Goal: Navigation & Orientation: Find specific page/section

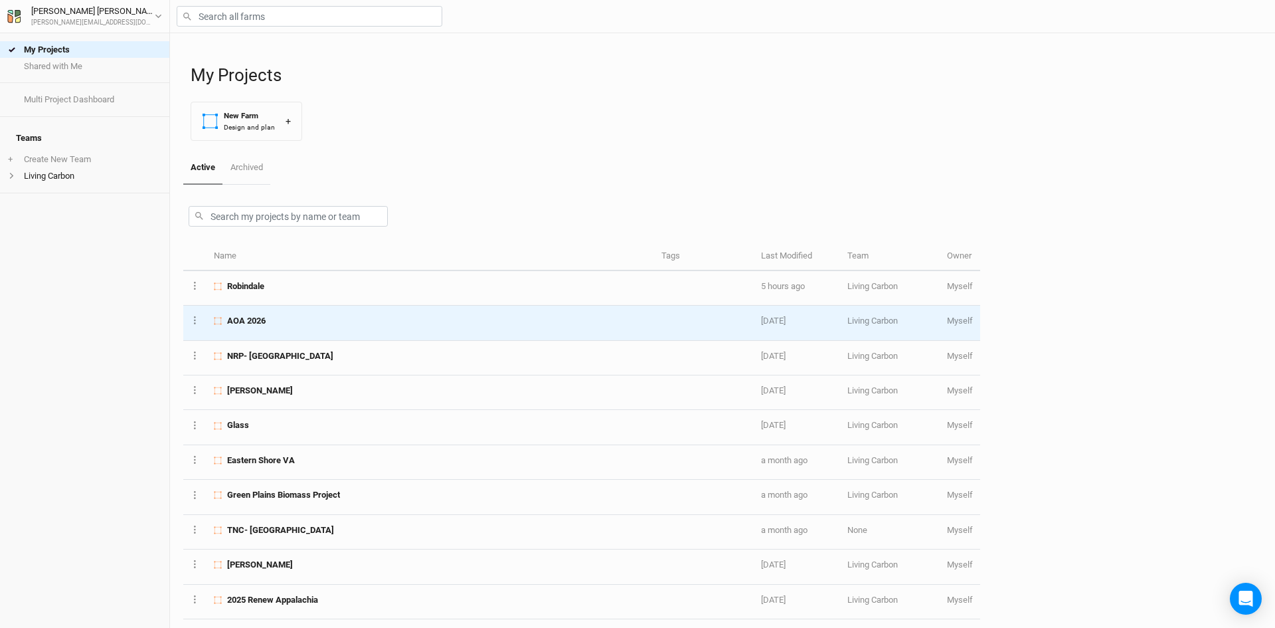
click at [271, 324] on div "AOA 2026" at bounding box center [430, 321] width 432 height 12
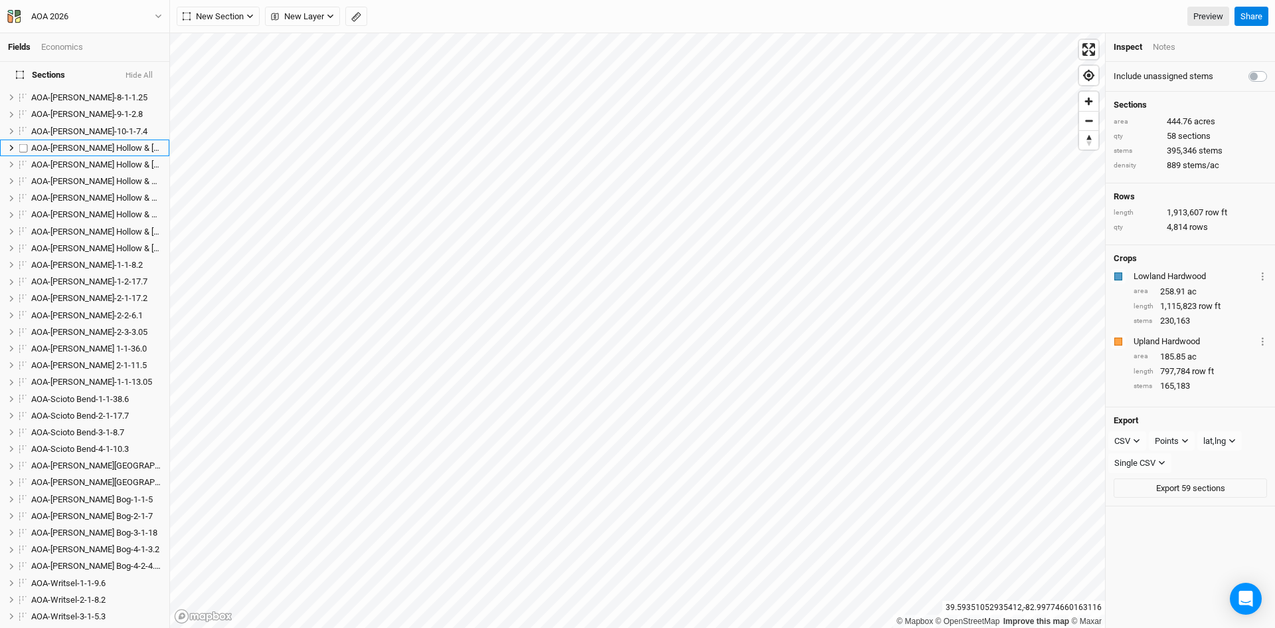
scroll to position [332, 0]
click at [79, 387] on span "AOA-Scioto Bend-1-1-38.6" at bounding box center [80, 392] width 98 height 10
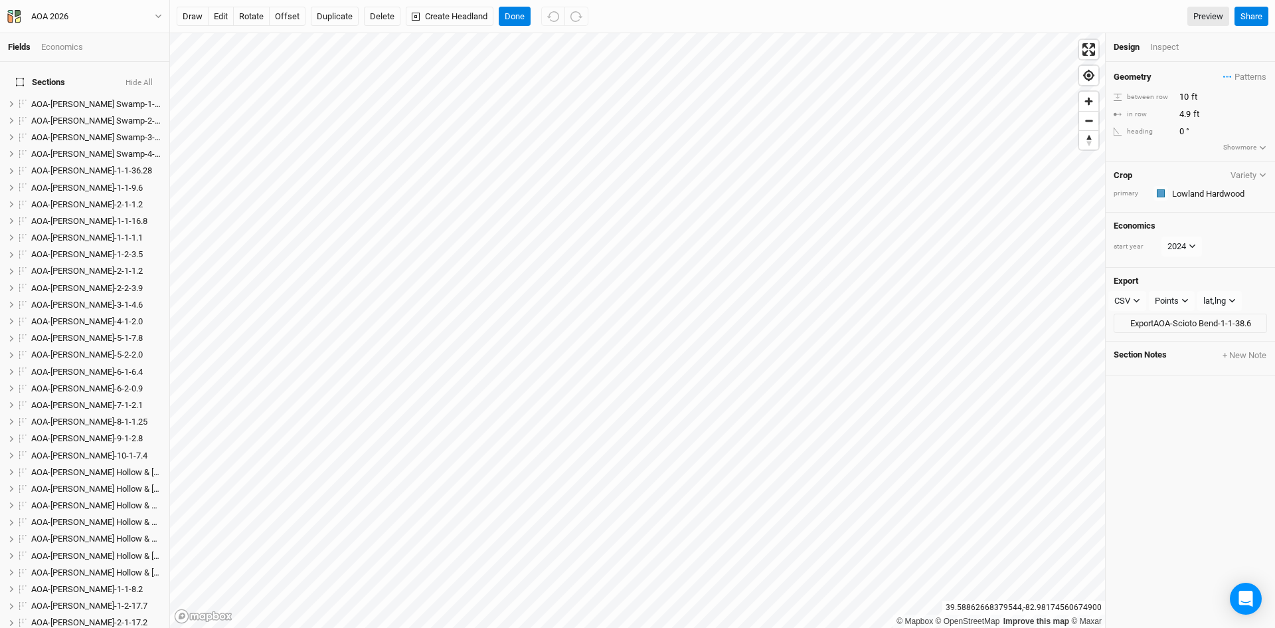
scroll to position [0, 0]
click at [65, 217] on span "AOA-[PERSON_NAME]-1-1-16.8" at bounding box center [89, 222] width 116 height 10
click at [86, 317] on span "AOA-[PERSON_NAME]-4-1-2.0" at bounding box center [87, 322] width 112 height 10
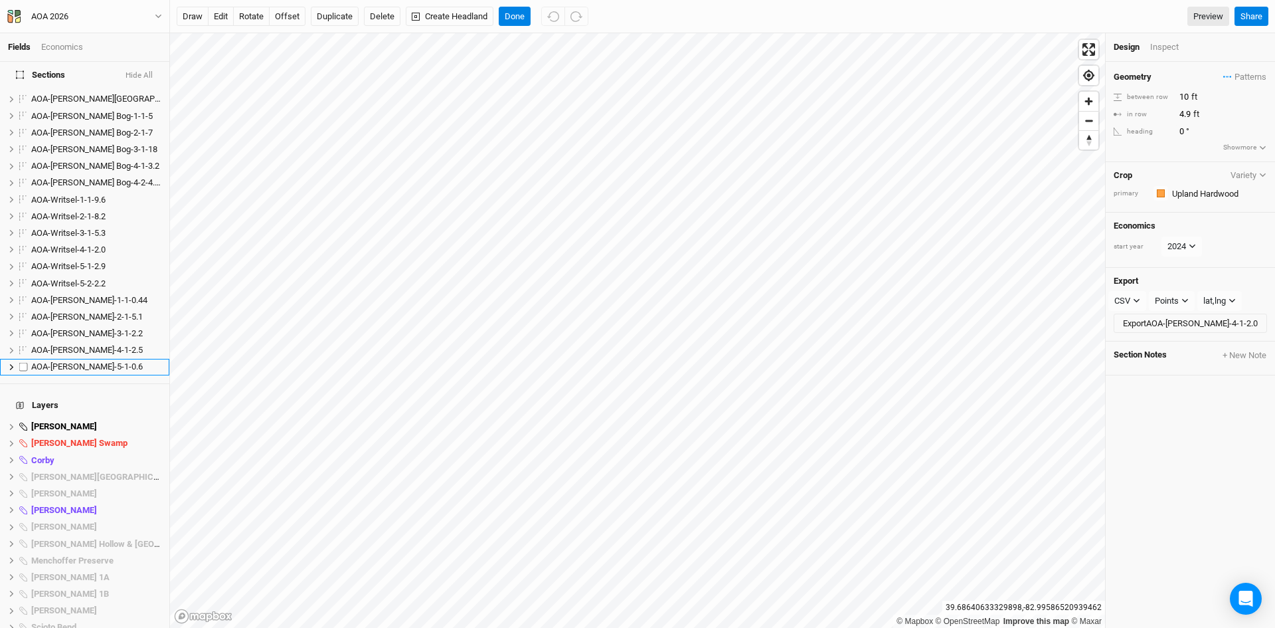
scroll to position [797, 0]
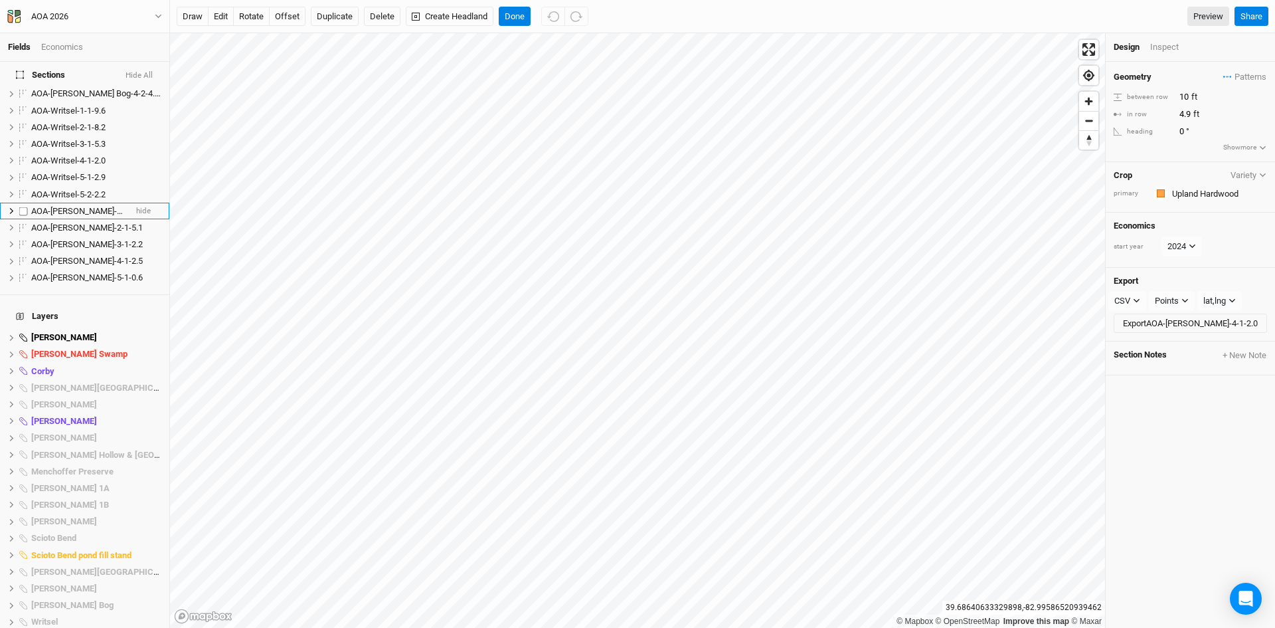
click at [84, 206] on span "AOA-[PERSON_NAME]-1-1-0.44" at bounding box center [89, 211] width 116 height 10
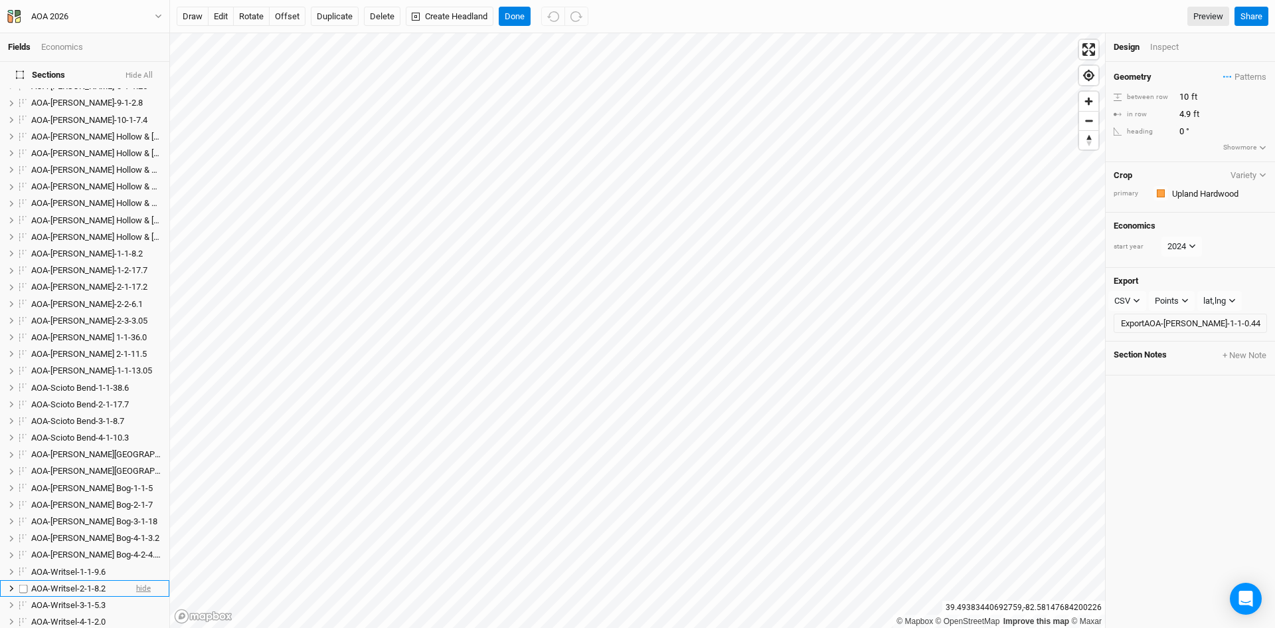
scroll to position [323, 0]
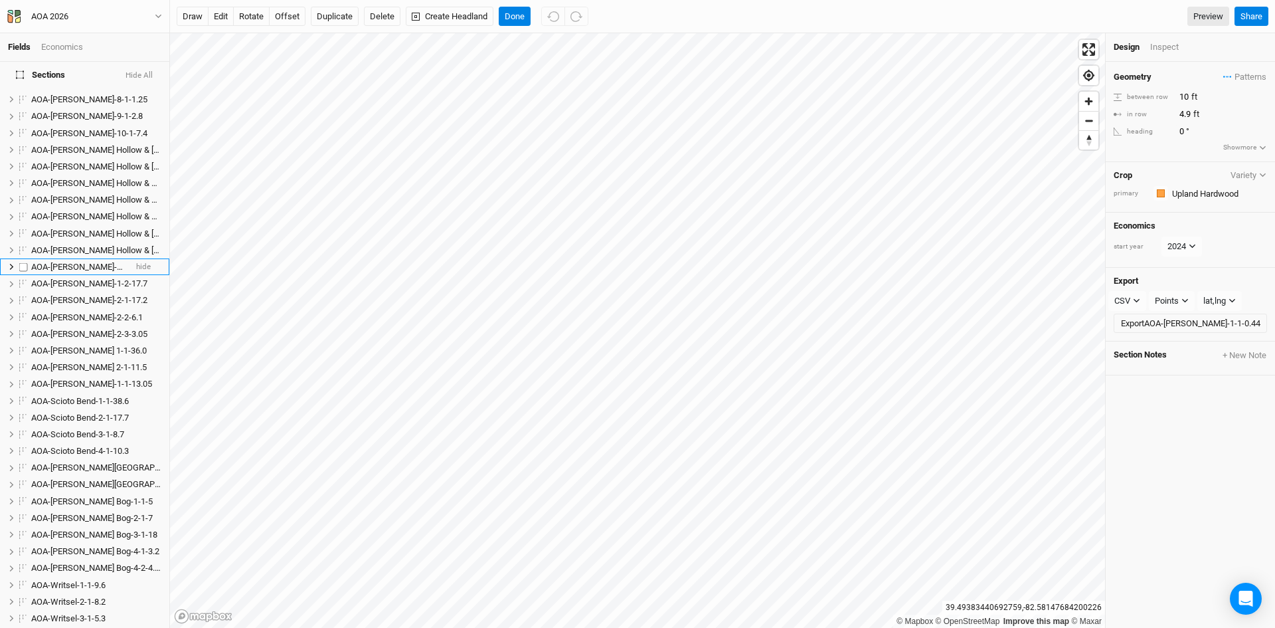
click at [68, 262] on span "AOA-[PERSON_NAME]-1-1-8.2" at bounding box center [87, 267] width 112 height 10
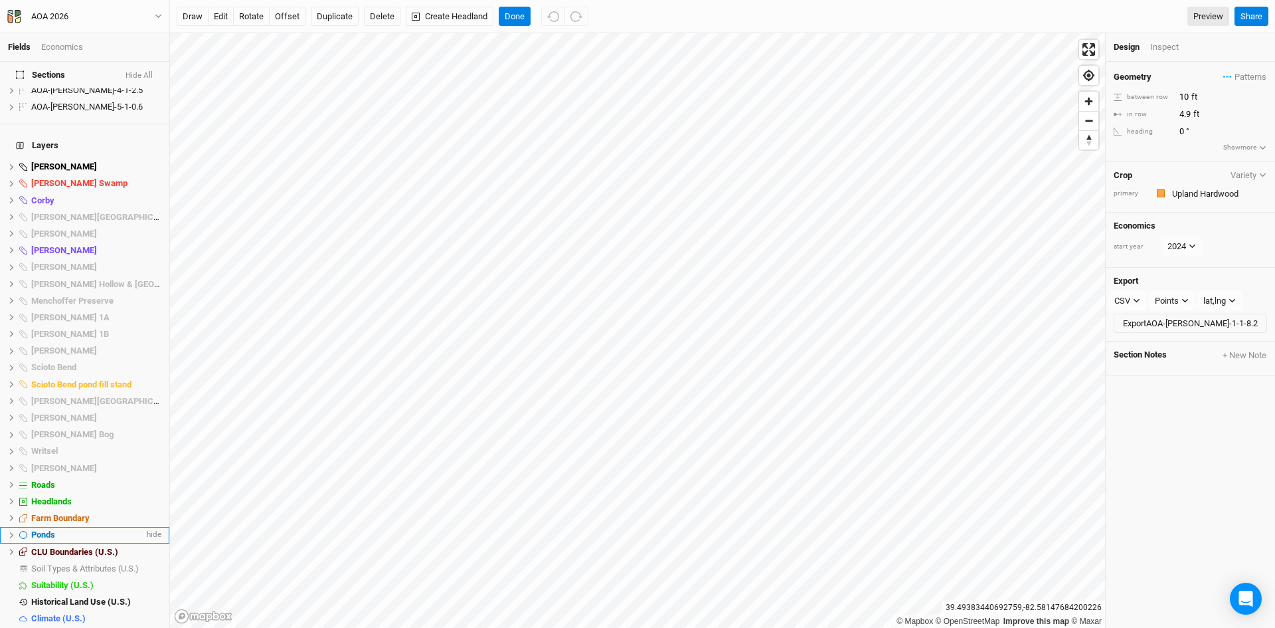
scroll to position [976, 0]
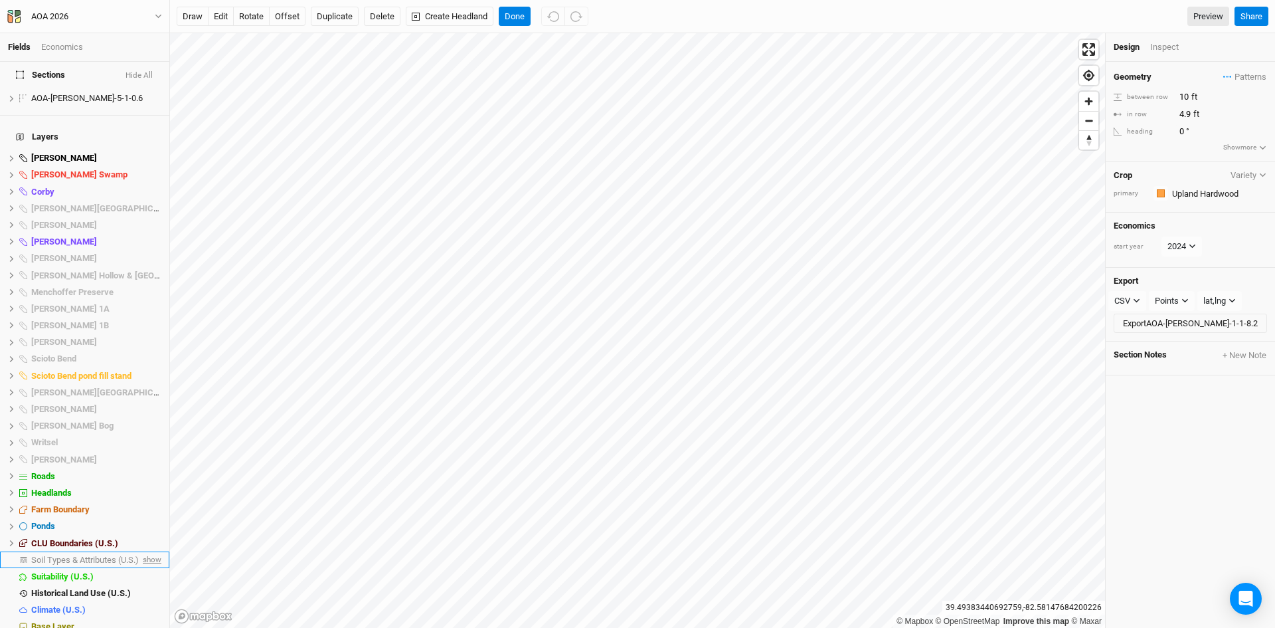
click at [140, 551] on span "show" at bounding box center [150, 559] width 21 height 17
click at [144, 551] on span "hide" at bounding box center [152, 559] width 17 height 17
click at [140, 551] on span "show" at bounding box center [150, 559] width 21 height 17
click at [110, 555] on span "Soil Types & Attributes (U.S.)" at bounding box center [87, 560] width 112 height 10
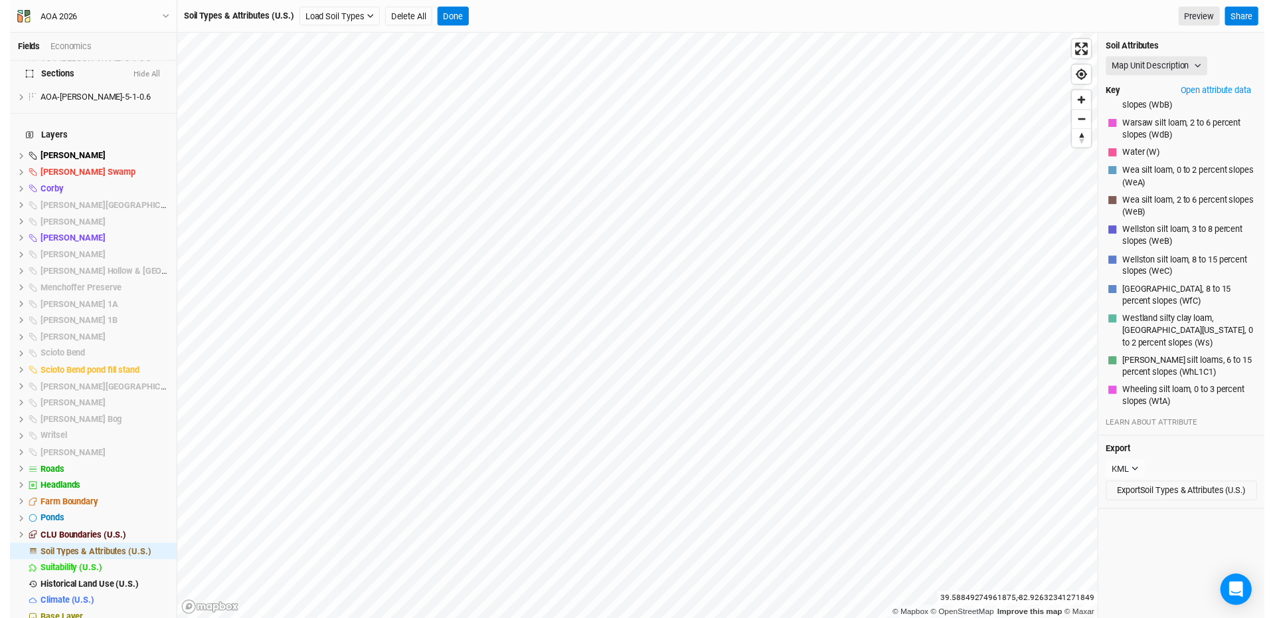
scroll to position [2830, 0]
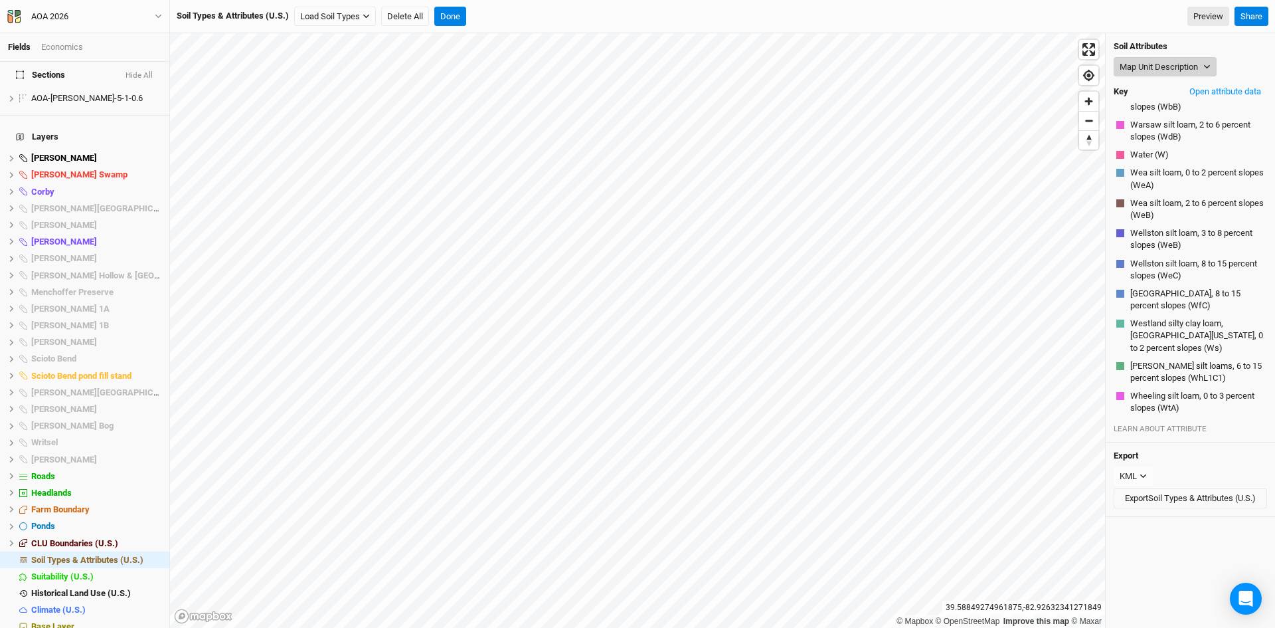
click at [1160, 61] on button "Map Unit Description" at bounding box center [1165, 67] width 103 height 20
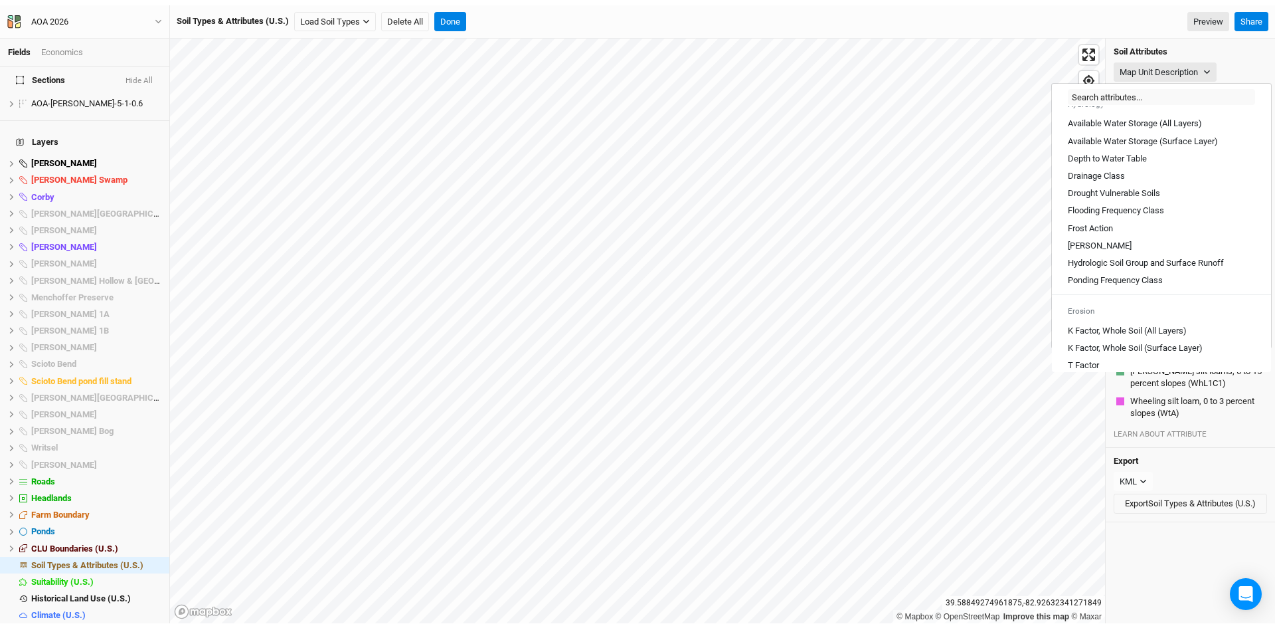
scroll to position [531, 0]
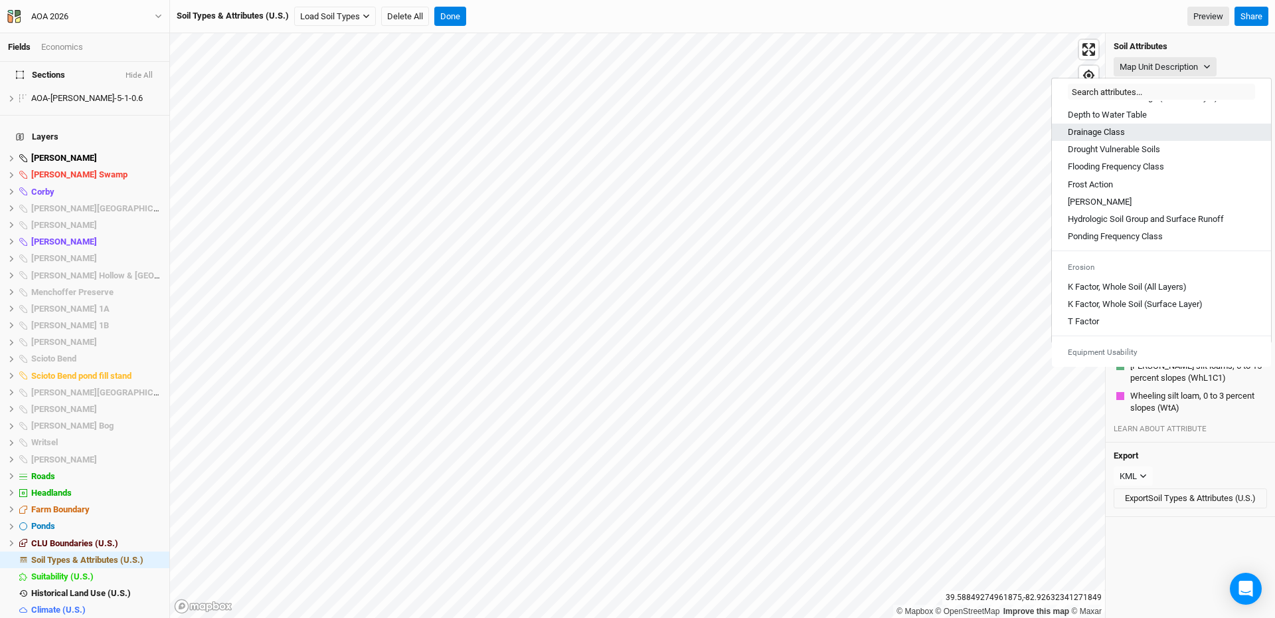
click at [1113, 138] on Class "Drainage Class" at bounding box center [1096, 132] width 57 height 12
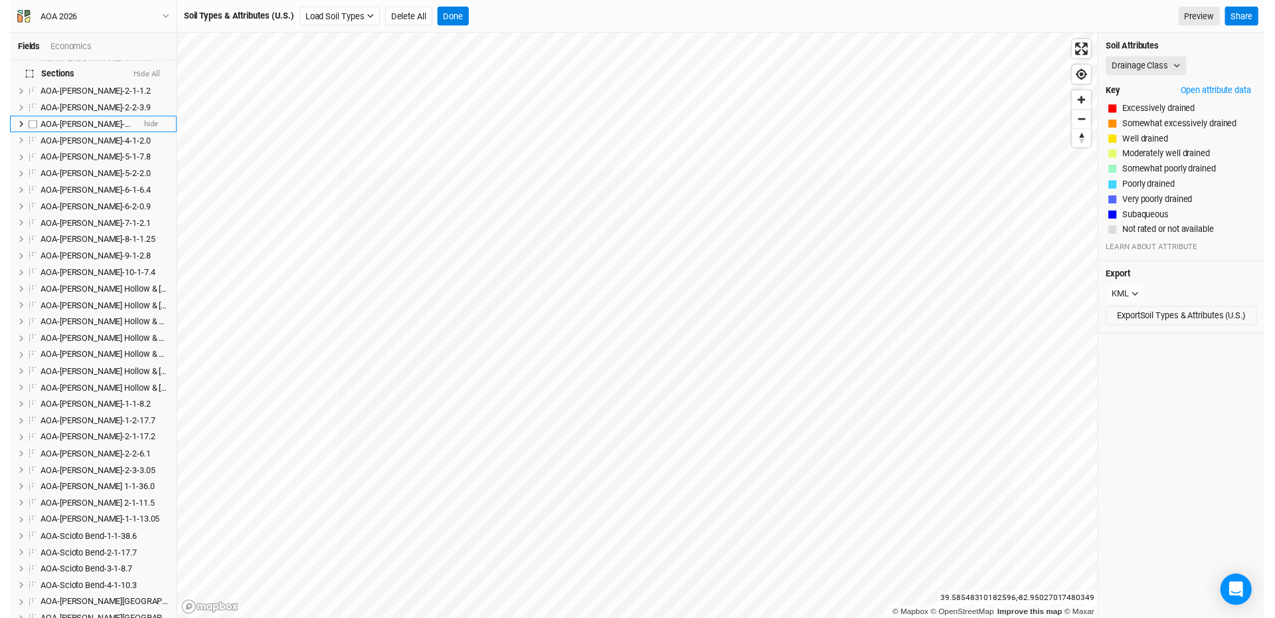
scroll to position [0, 0]
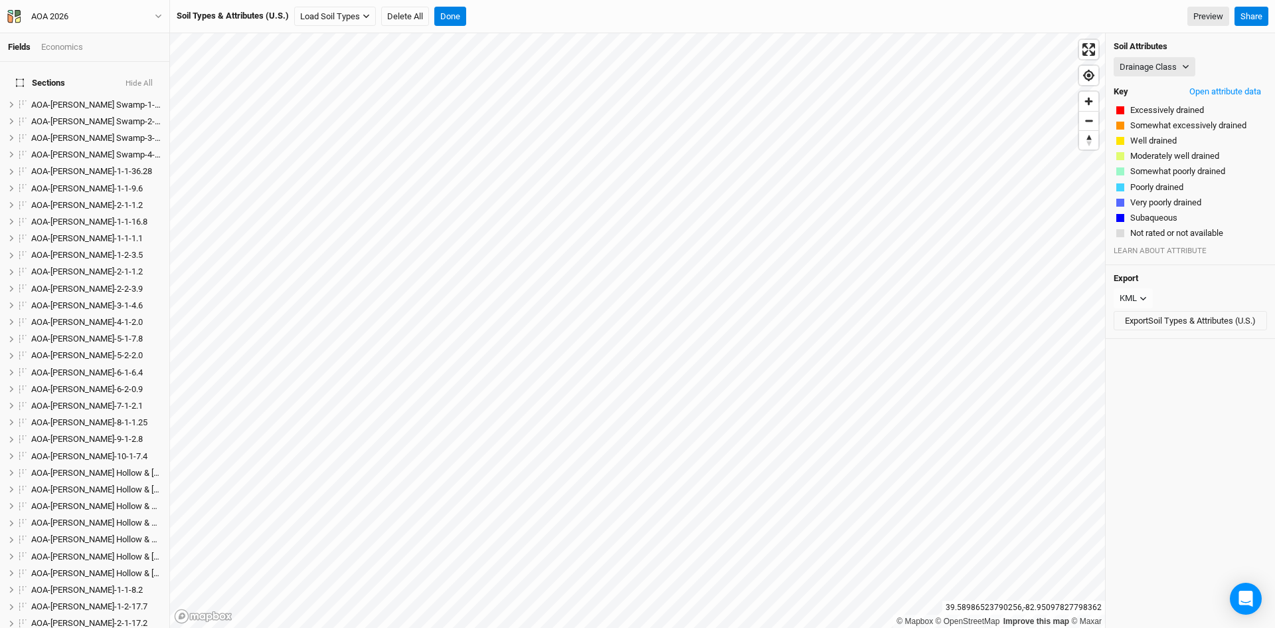
click at [138, 79] on button "Hide All" at bounding box center [139, 83] width 29 height 9
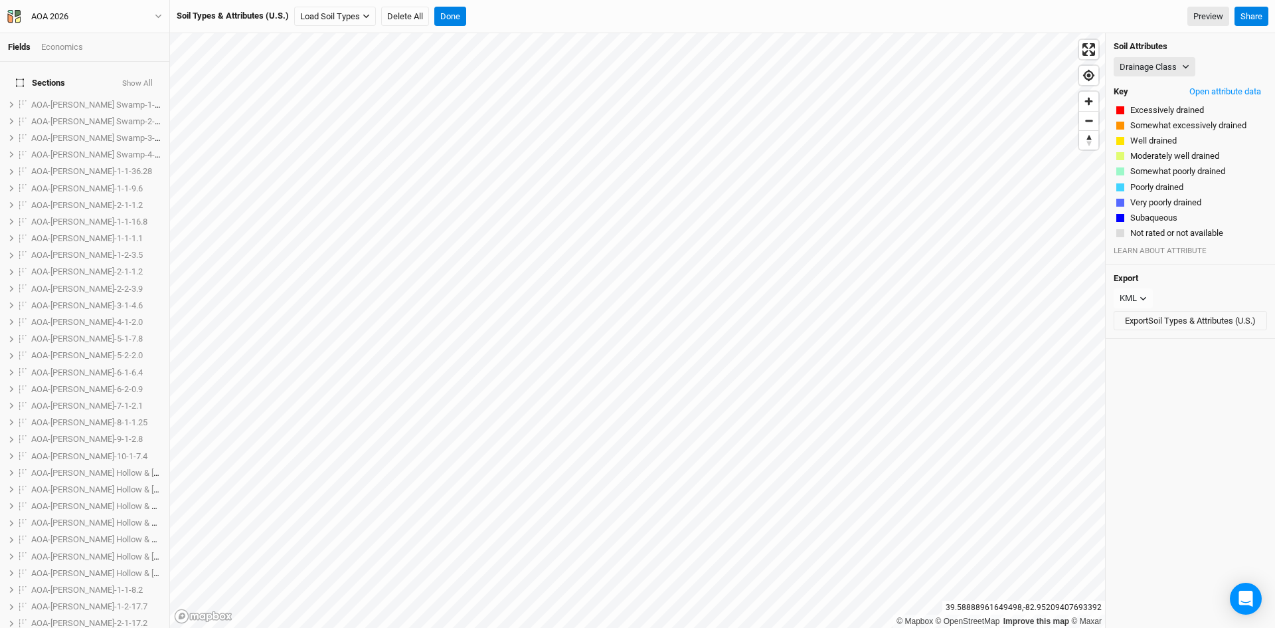
click at [141, 79] on button "Show All" at bounding box center [138, 83] width 32 height 9
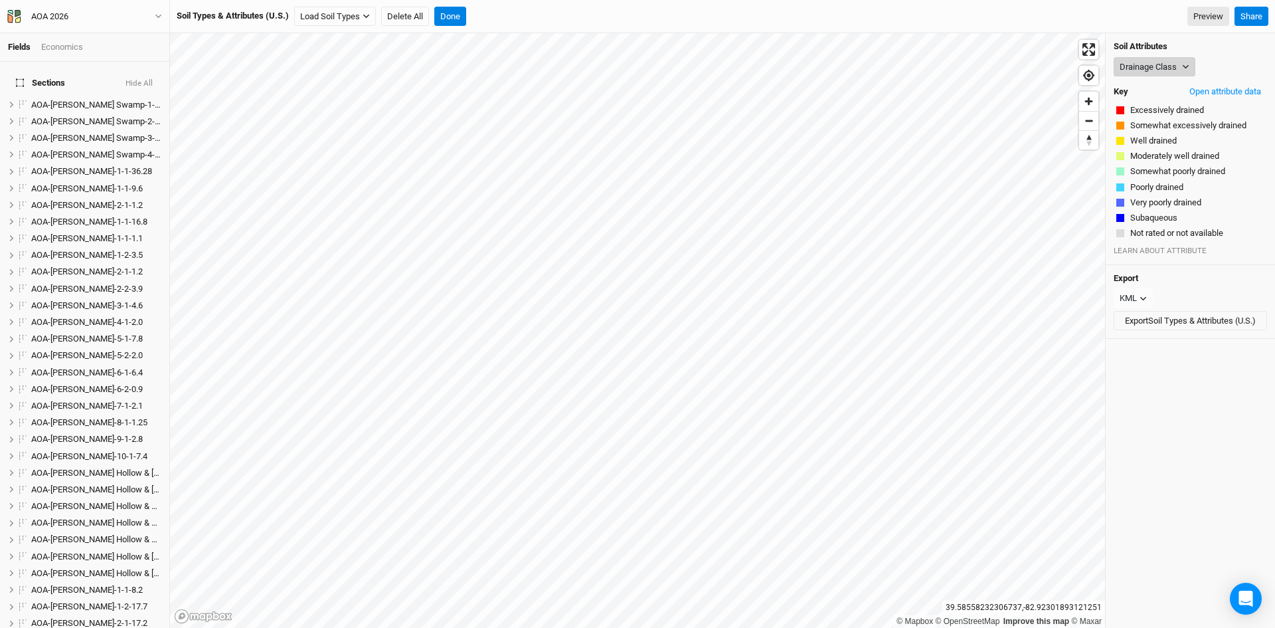
click at [1171, 57] on button "Drainage Class" at bounding box center [1155, 67] width 82 height 20
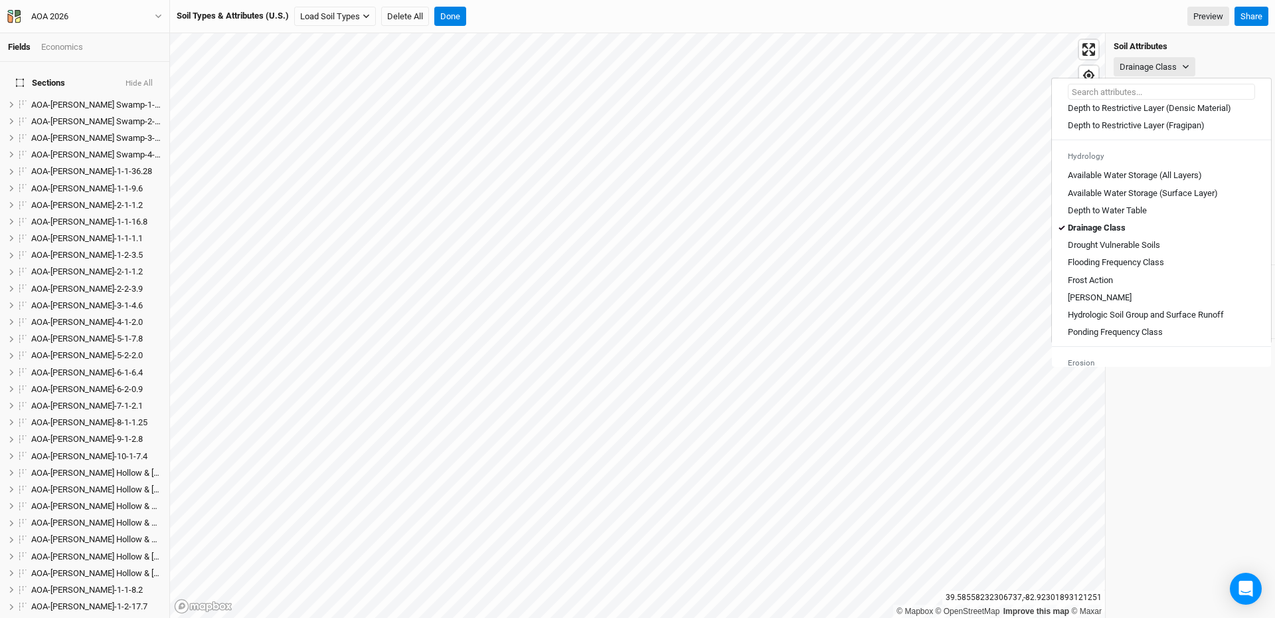
scroll to position [465, 0]
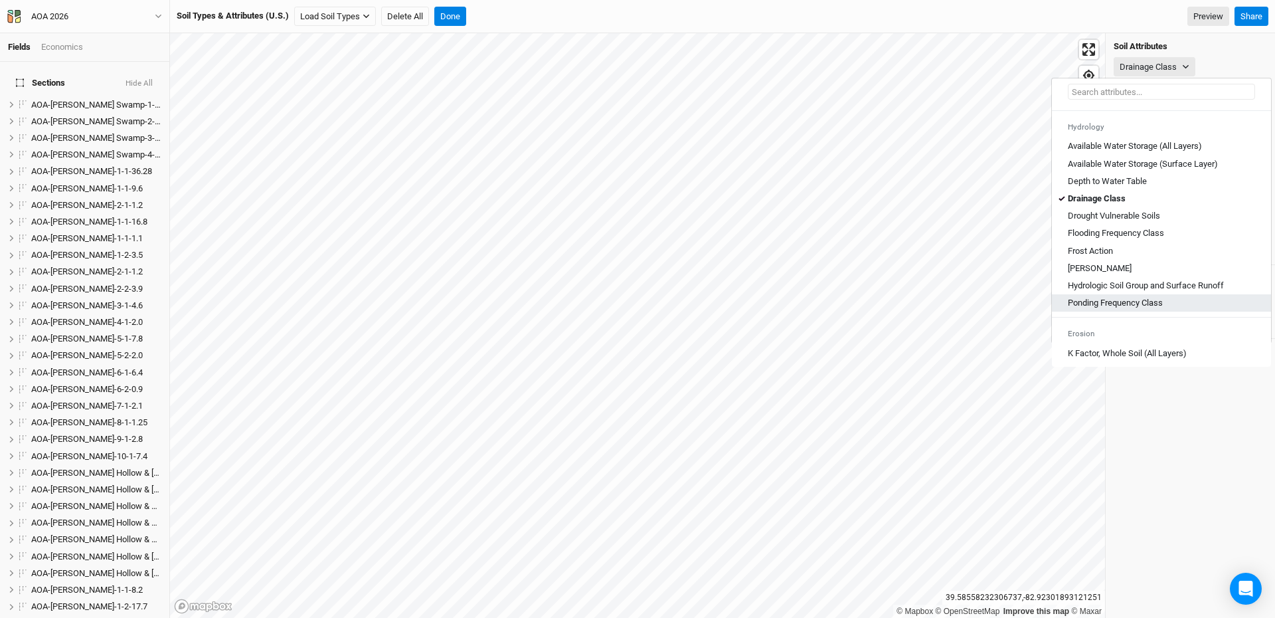
click at [1108, 309] on Class "Ponding Frequency Class" at bounding box center [1115, 303] width 95 height 12
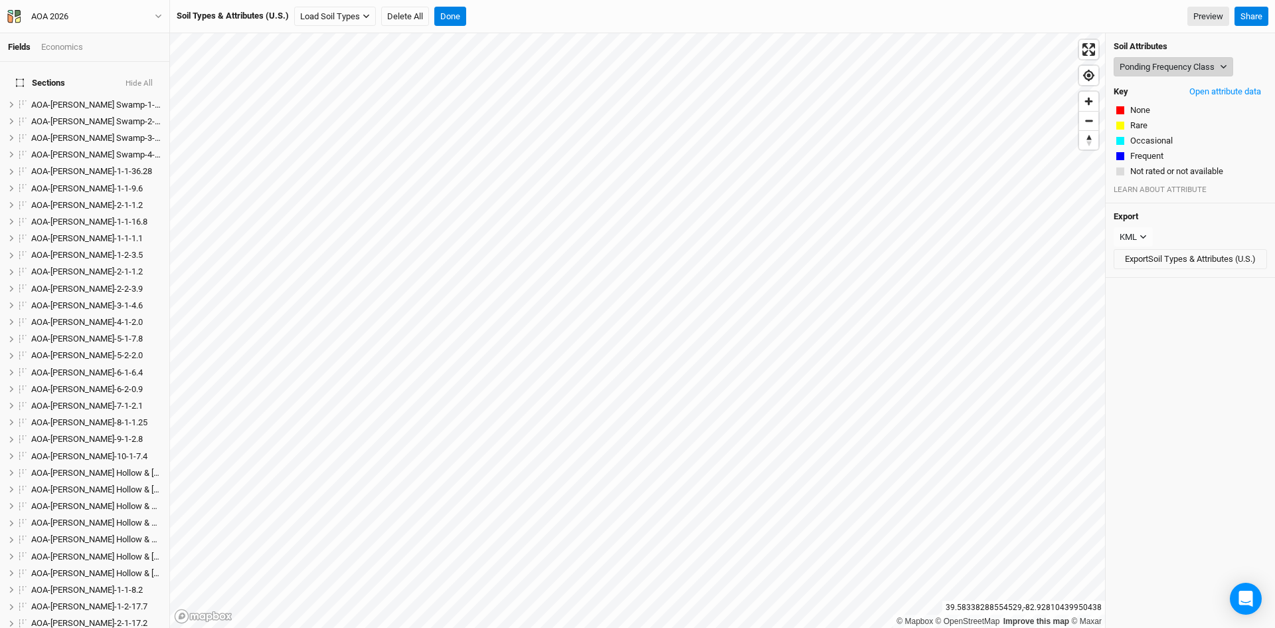
click at [1140, 72] on button "Ponding Frequency Class" at bounding box center [1174, 67] width 120 height 20
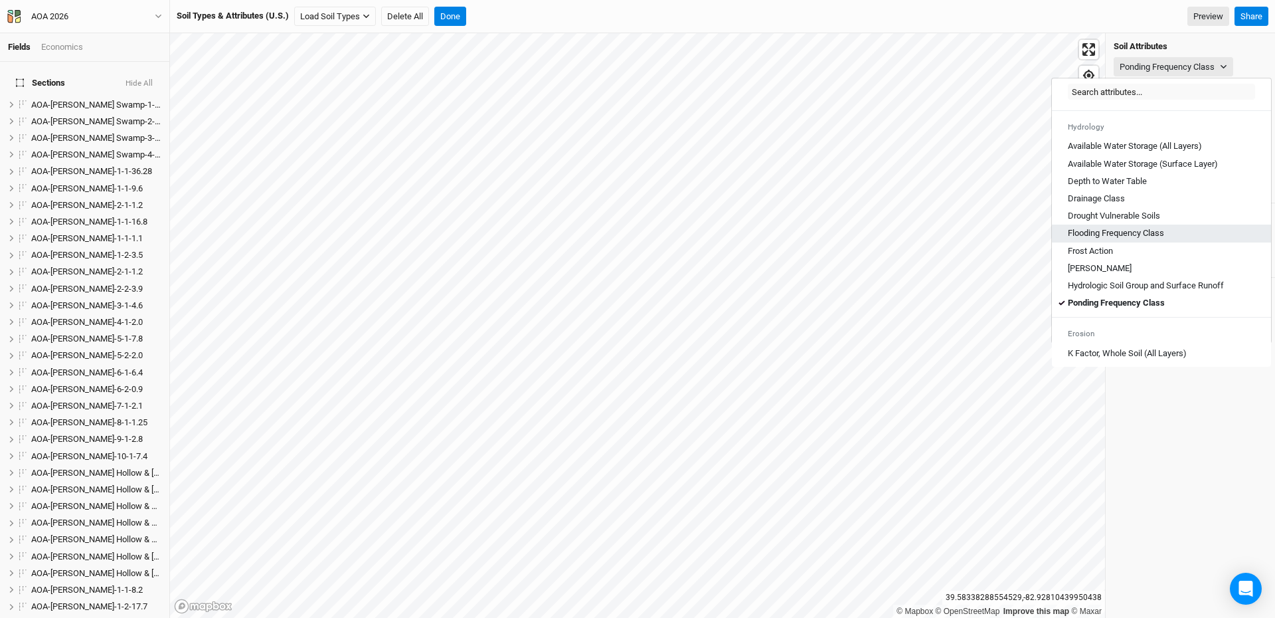
click at [1098, 239] on Class "Flooding Frequency Class" at bounding box center [1116, 233] width 96 height 12
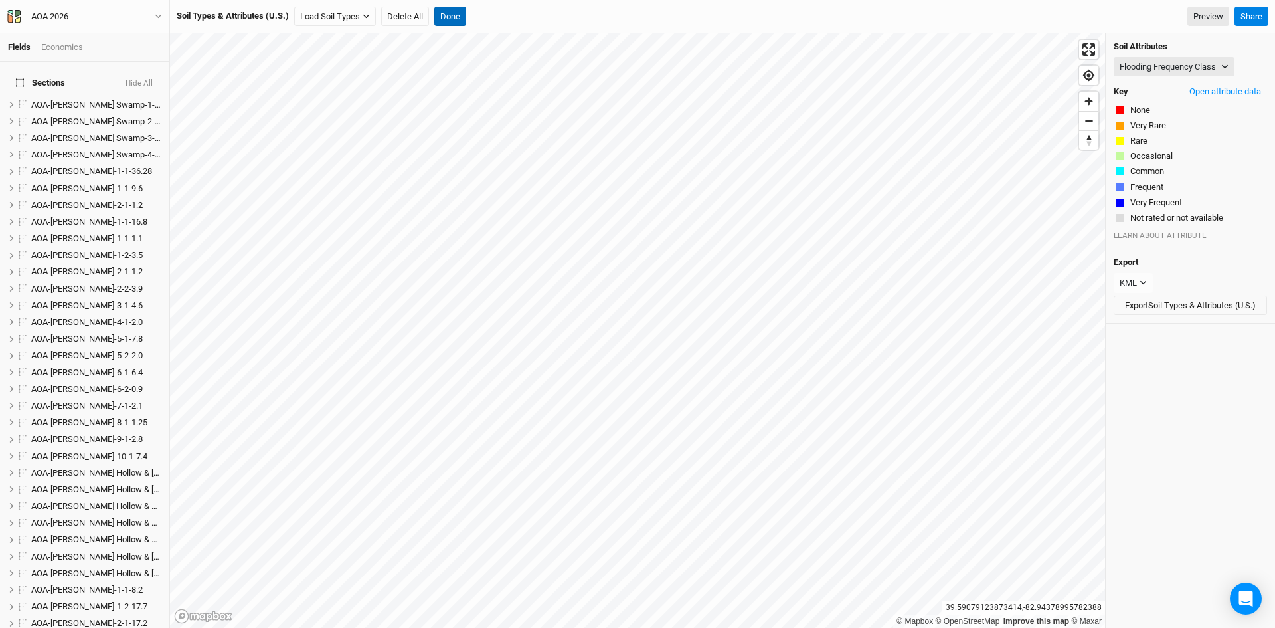
click at [456, 15] on button "Done" at bounding box center [450, 17] width 32 height 20
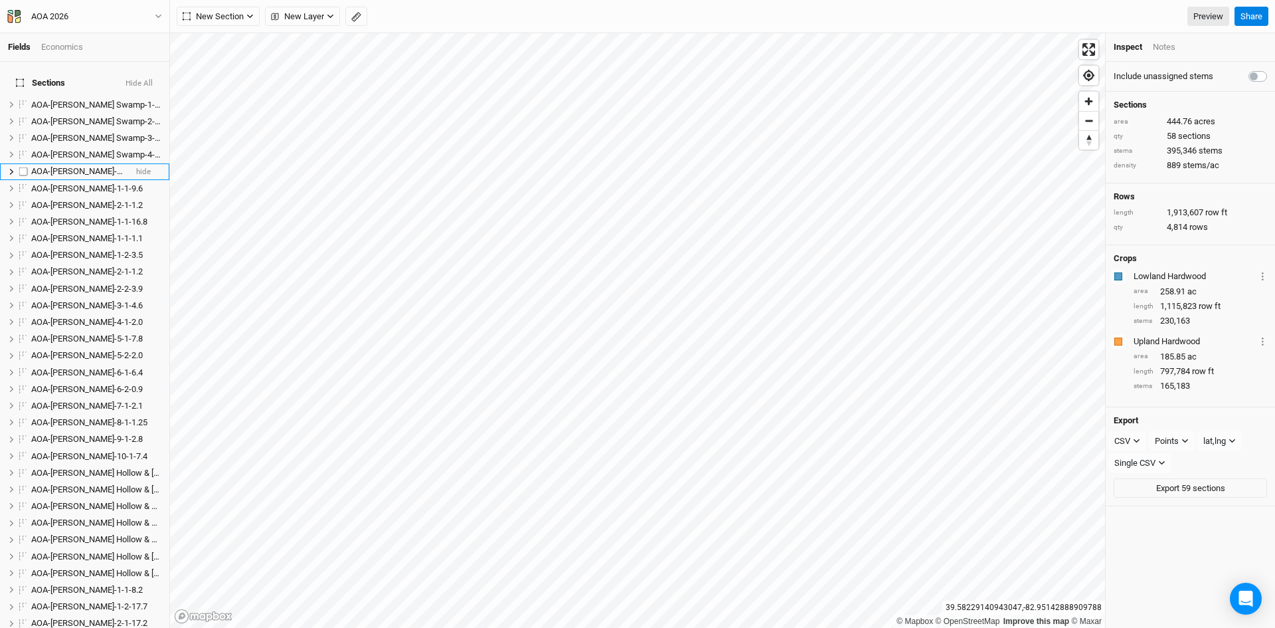
click at [76, 166] on span "AOA-[PERSON_NAME]-1-1-36.28" at bounding box center [91, 171] width 121 height 10
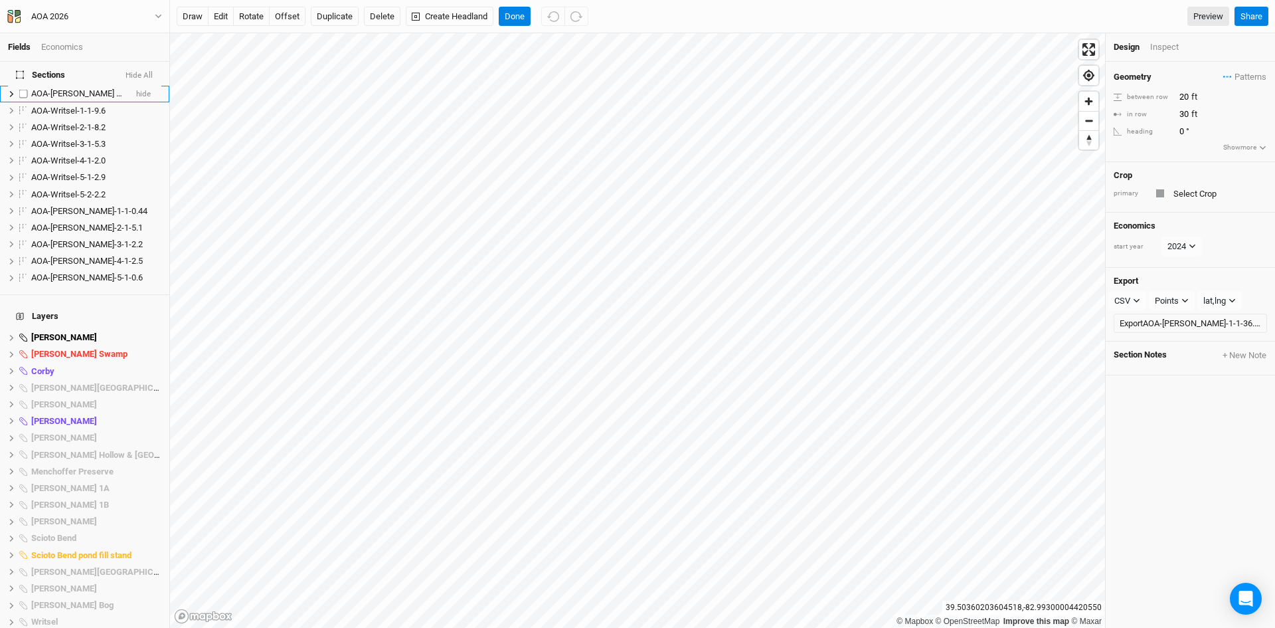
scroll to position [976, 0]
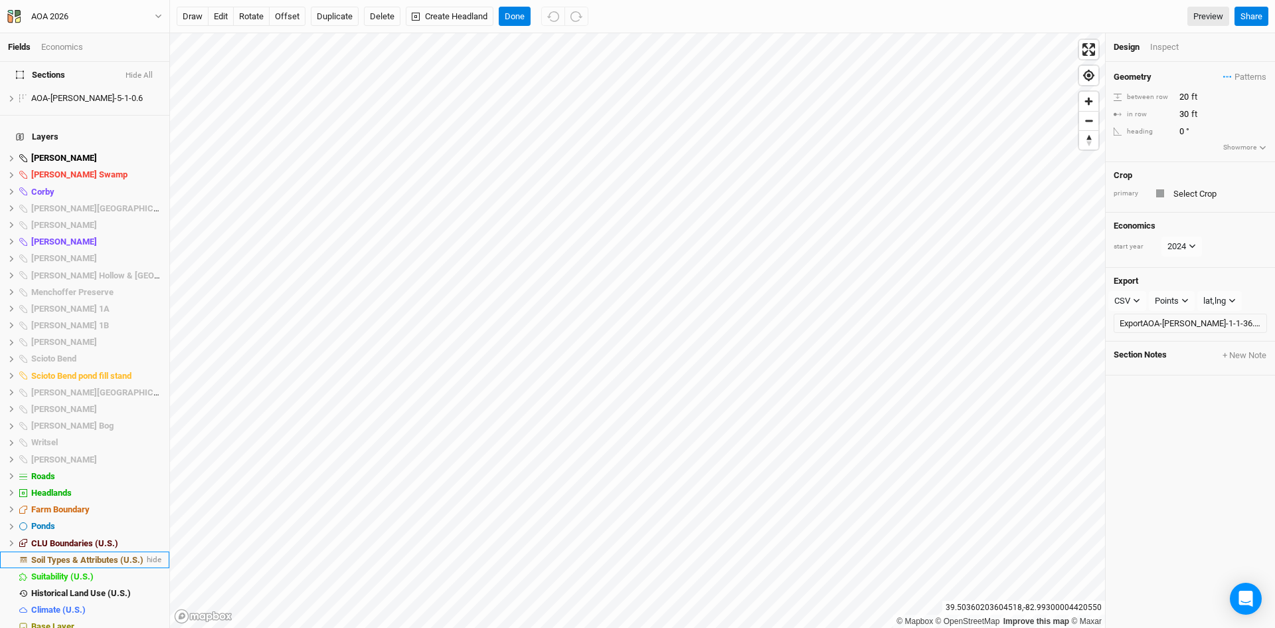
click at [86, 555] on span "Soil Types & Attributes (U.S.)" at bounding box center [87, 560] width 112 height 10
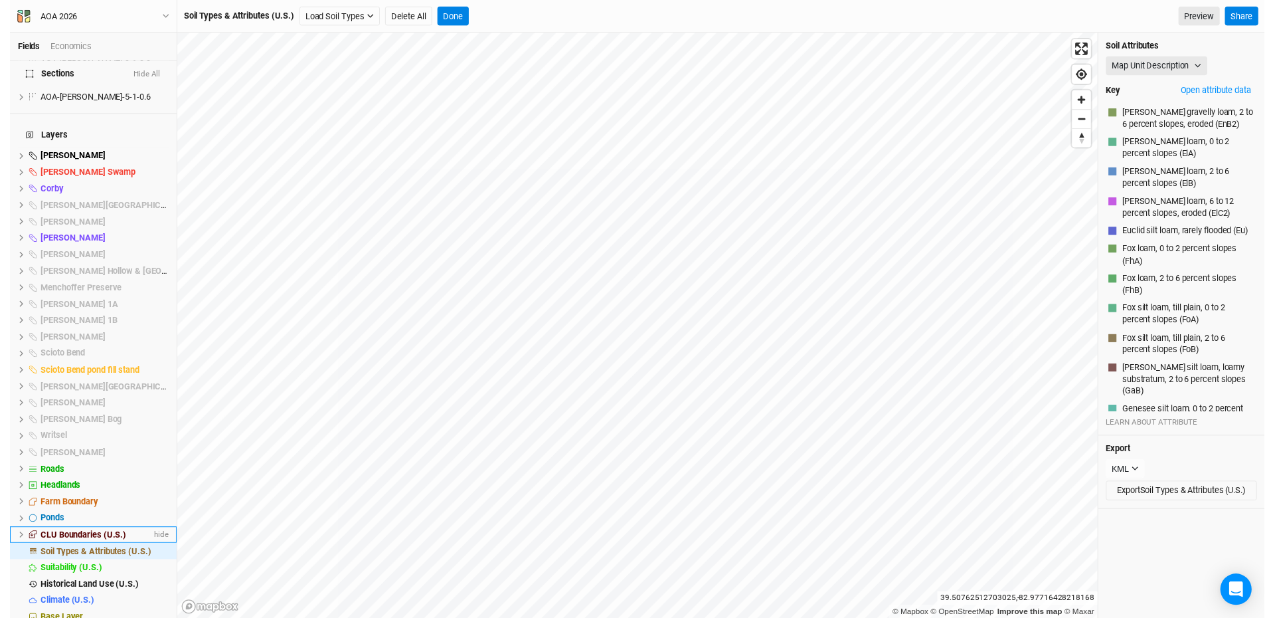
scroll to position [345, 0]
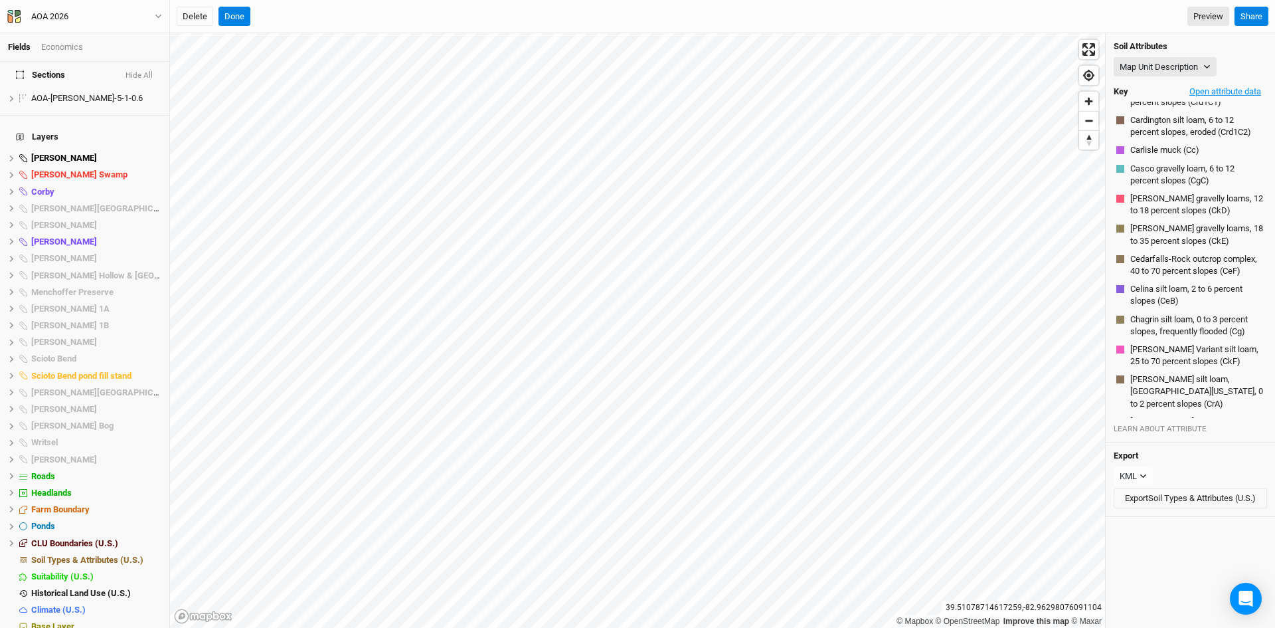
click at [1217, 90] on button "Open attribute data" at bounding box center [1226, 92] width 84 height 20
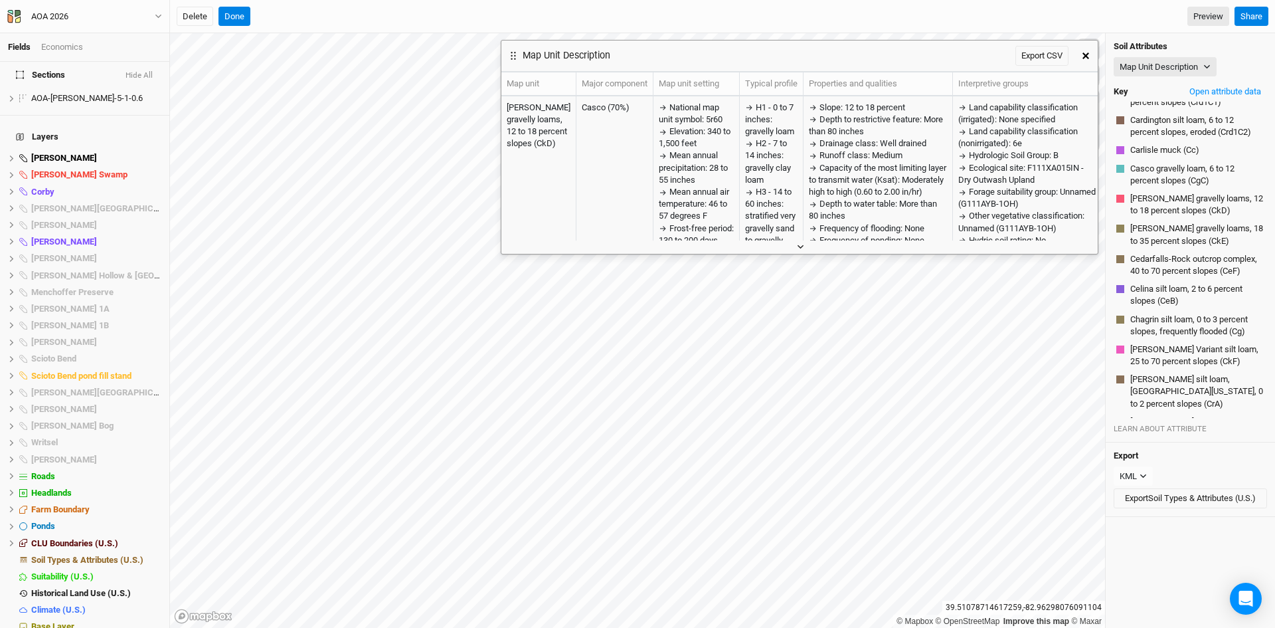
click at [798, 244] on icon "button" at bounding box center [800, 246] width 7 height 7
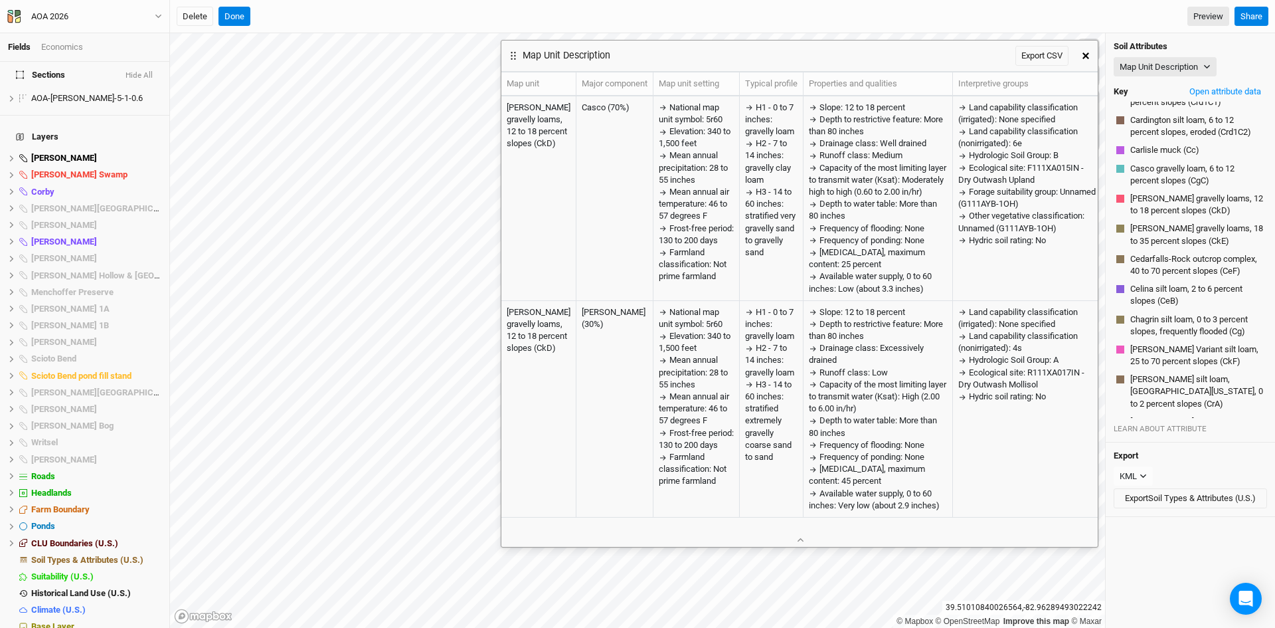
click at [1089, 55] on icon "button" at bounding box center [1086, 55] width 7 height 7
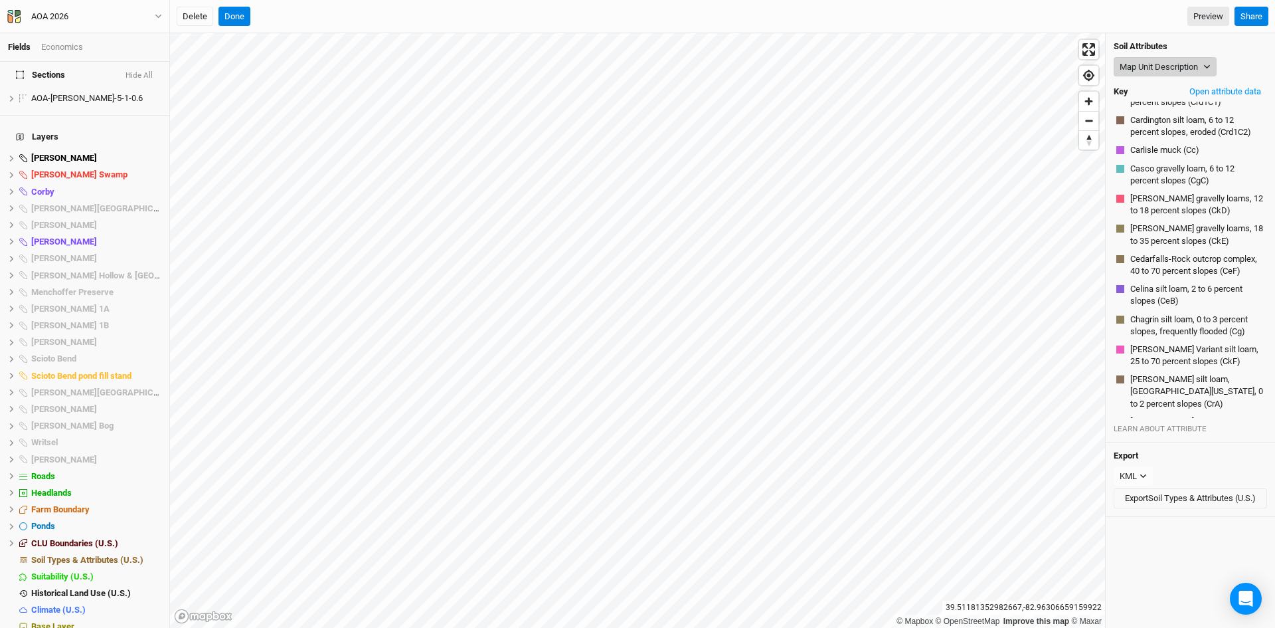
click at [1160, 66] on button "Map Unit Description" at bounding box center [1165, 67] width 103 height 20
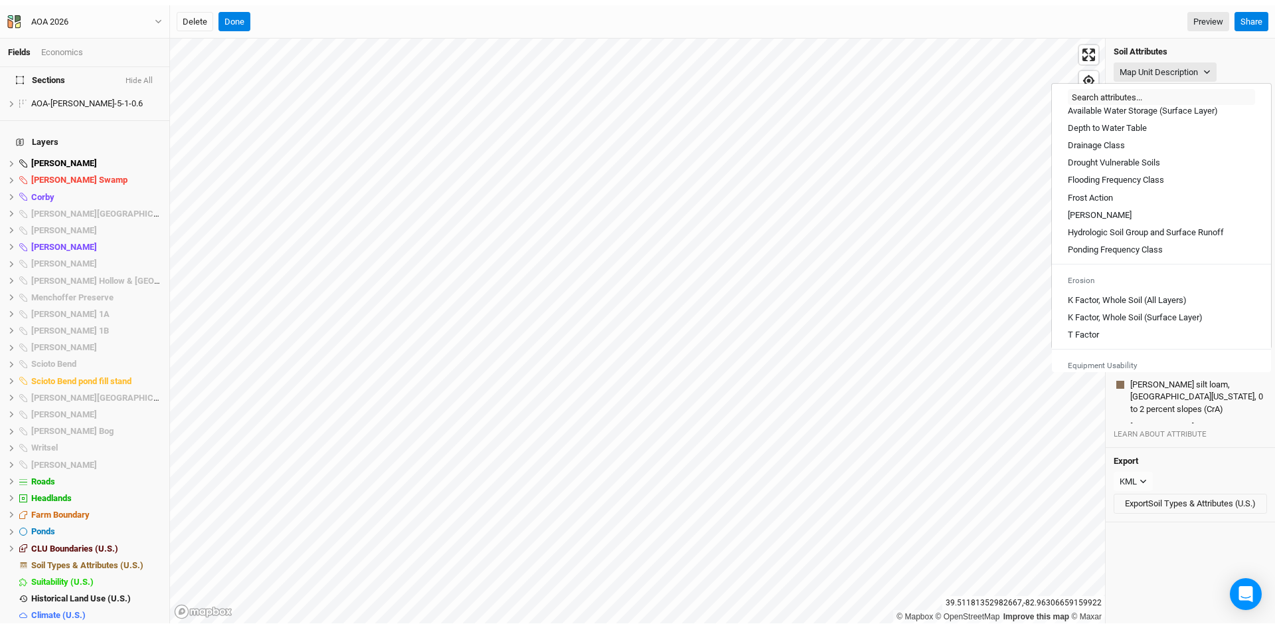
scroll to position [531, 0]
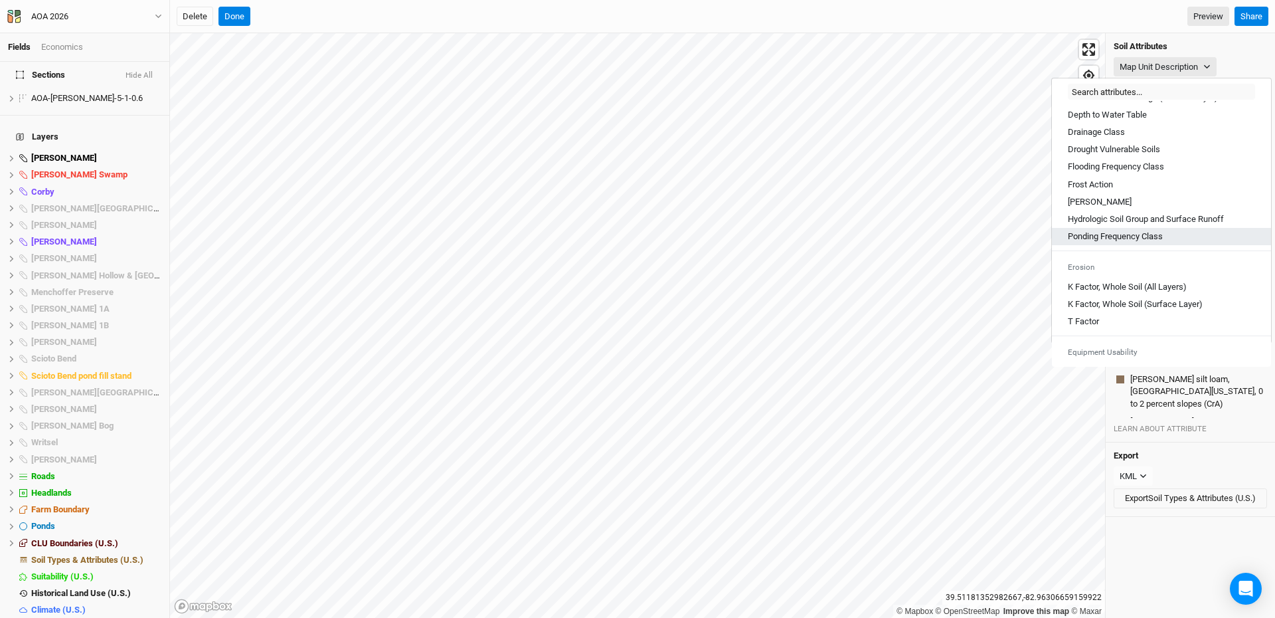
click at [1103, 242] on Class "Ponding Frequency Class" at bounding box center [1115, 237] width 95 height 12
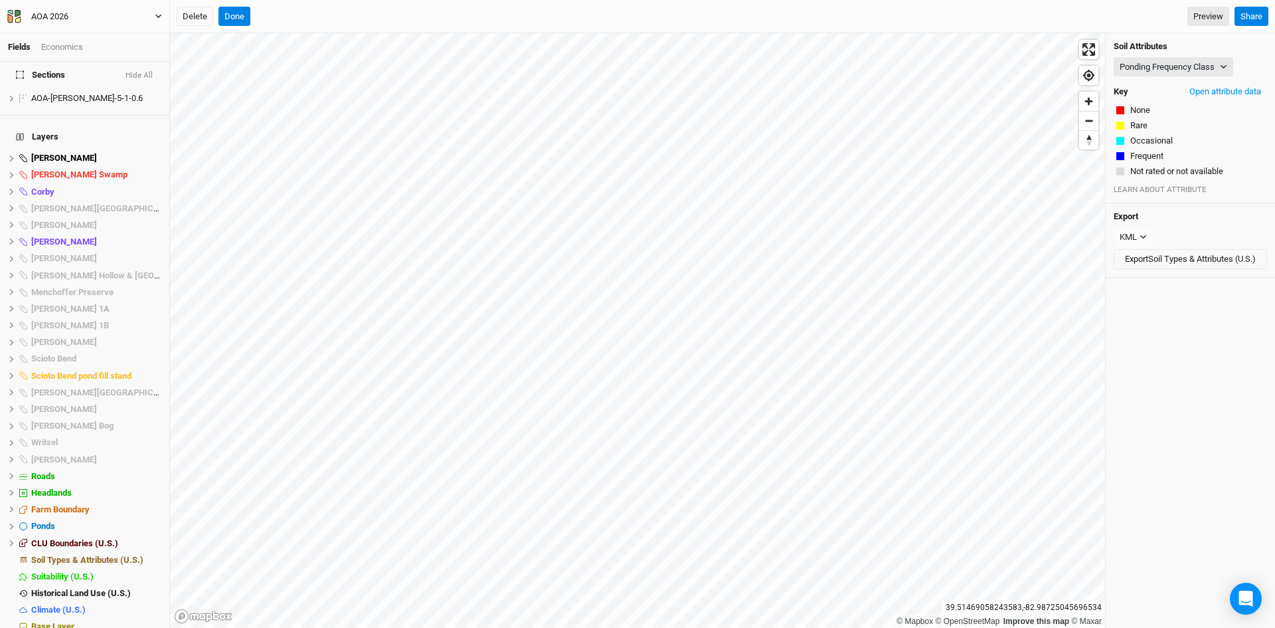
click at [155, 18] on icon "button" at bounding box center [158, 16] width 7 height 7
click at [110, 36] on button "Back" at bounding box center [109, 37] width 105 height 17
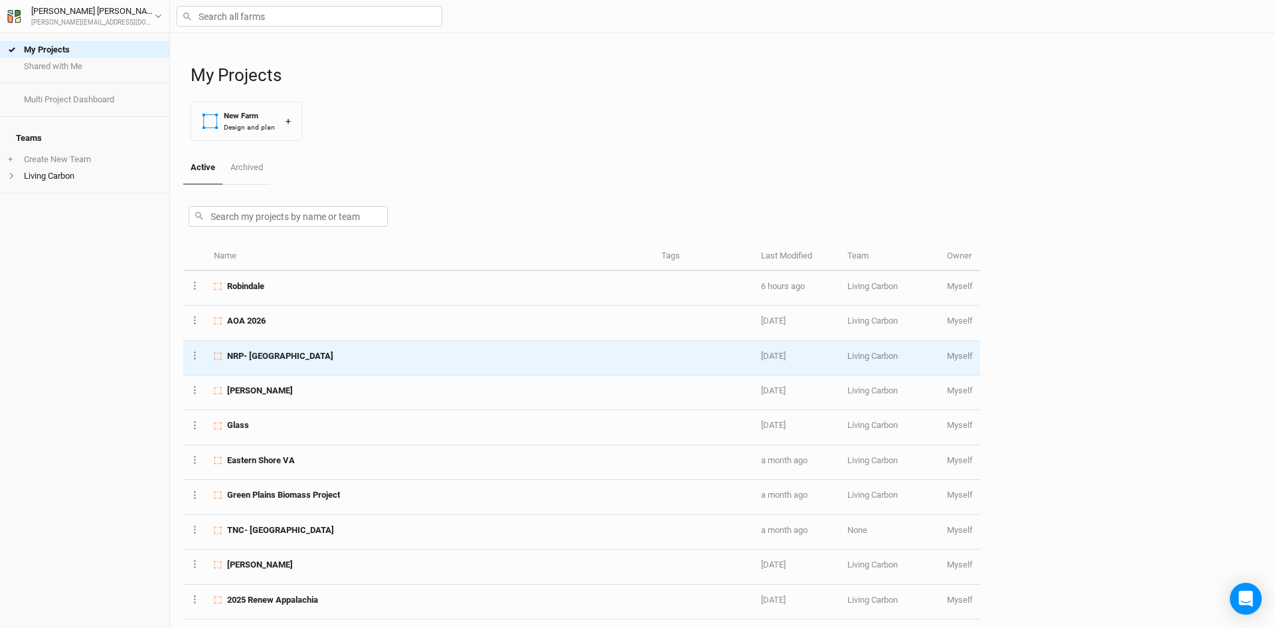
click at [308, 358] on span "NRP- [GEOGRAPHIC_DATA]" at bounding box center [280, 356] width 106 height 12
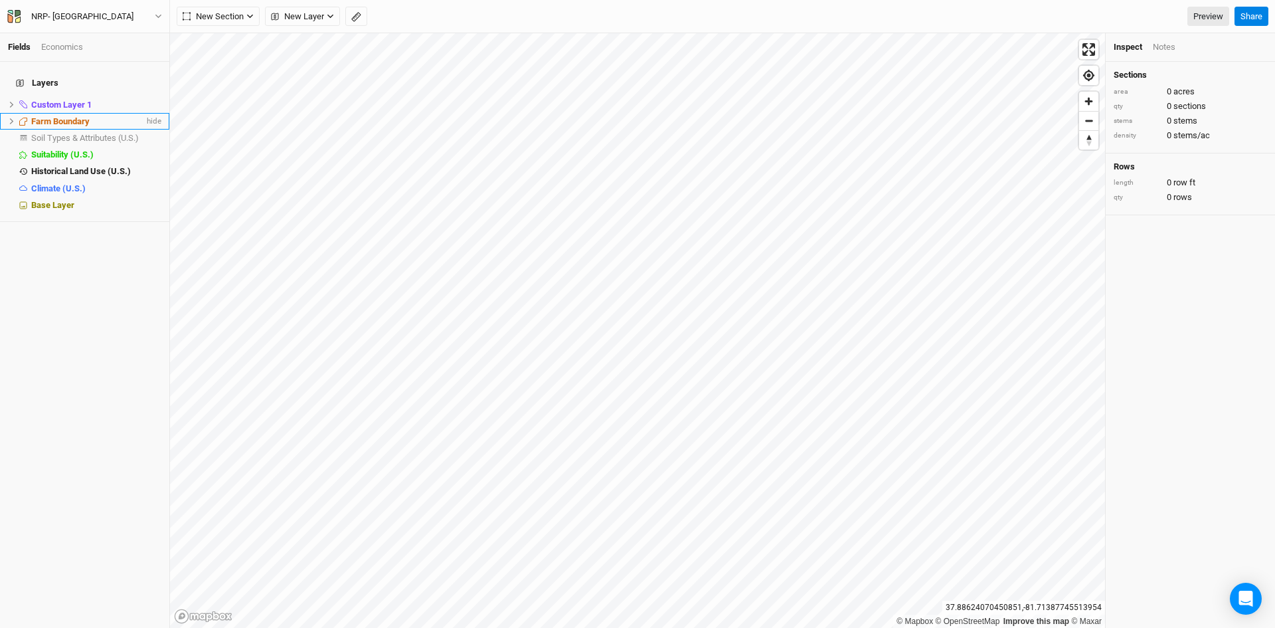
click at [11, 118] on icon at bounding box center [11, 121] width 7 height 7
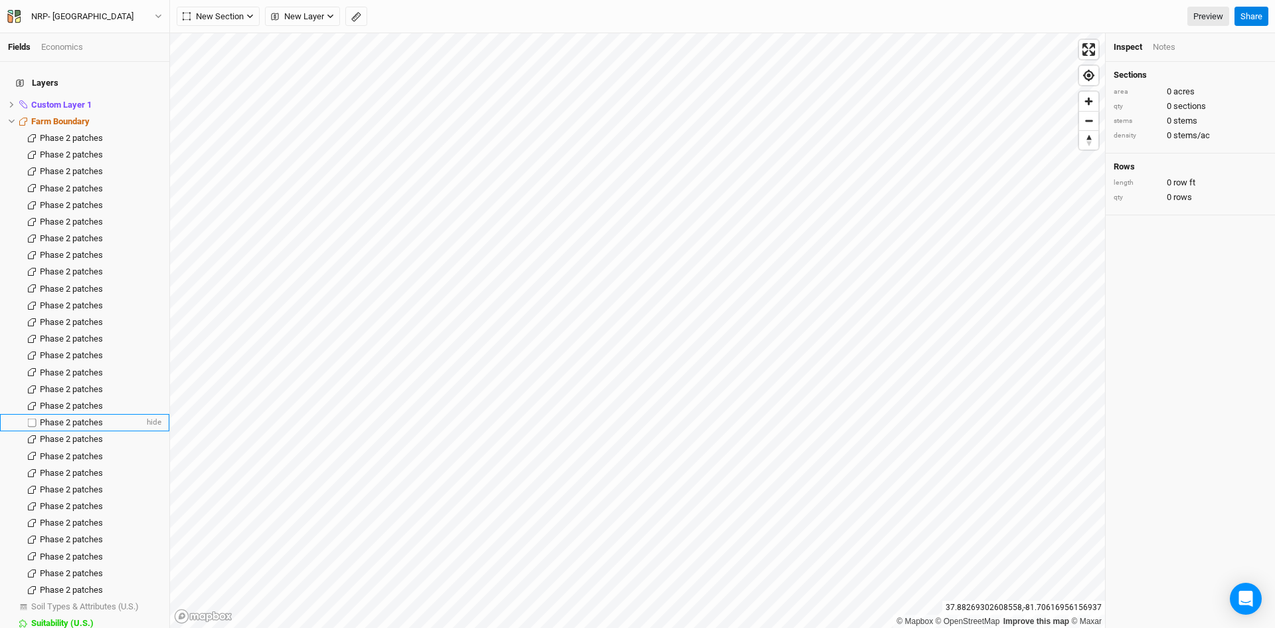
scroll to position [54, 0]
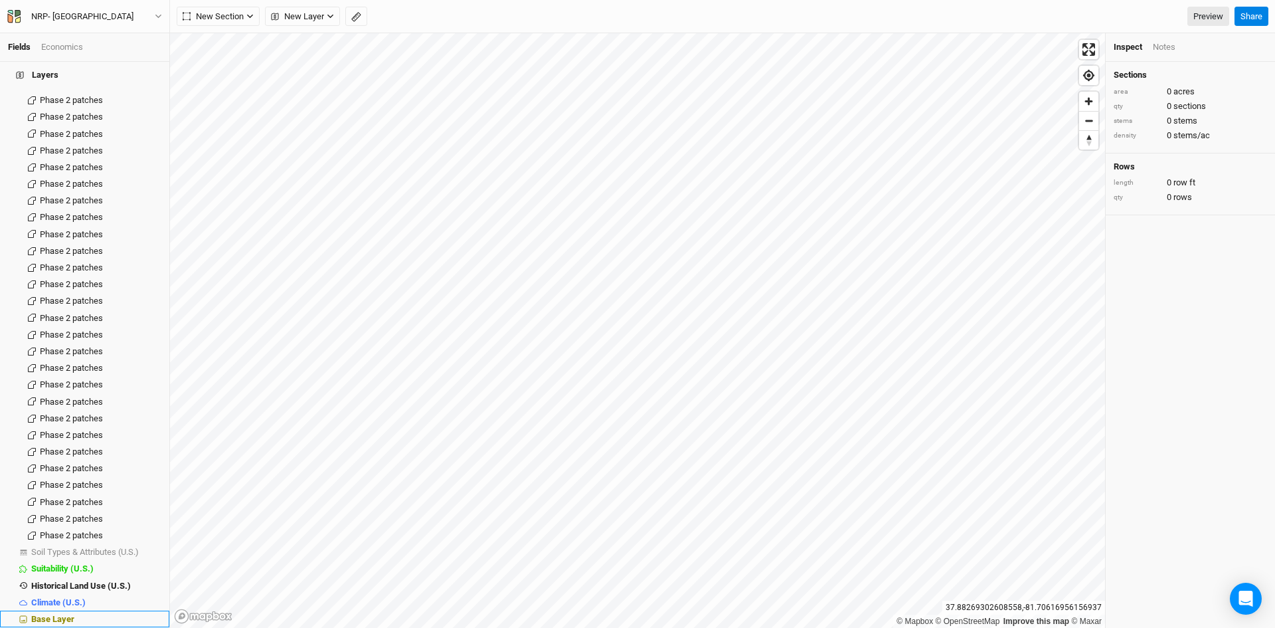
click at [55, 614] on span "Base Layer" at bounding box center [52, 619] width 43 height 10
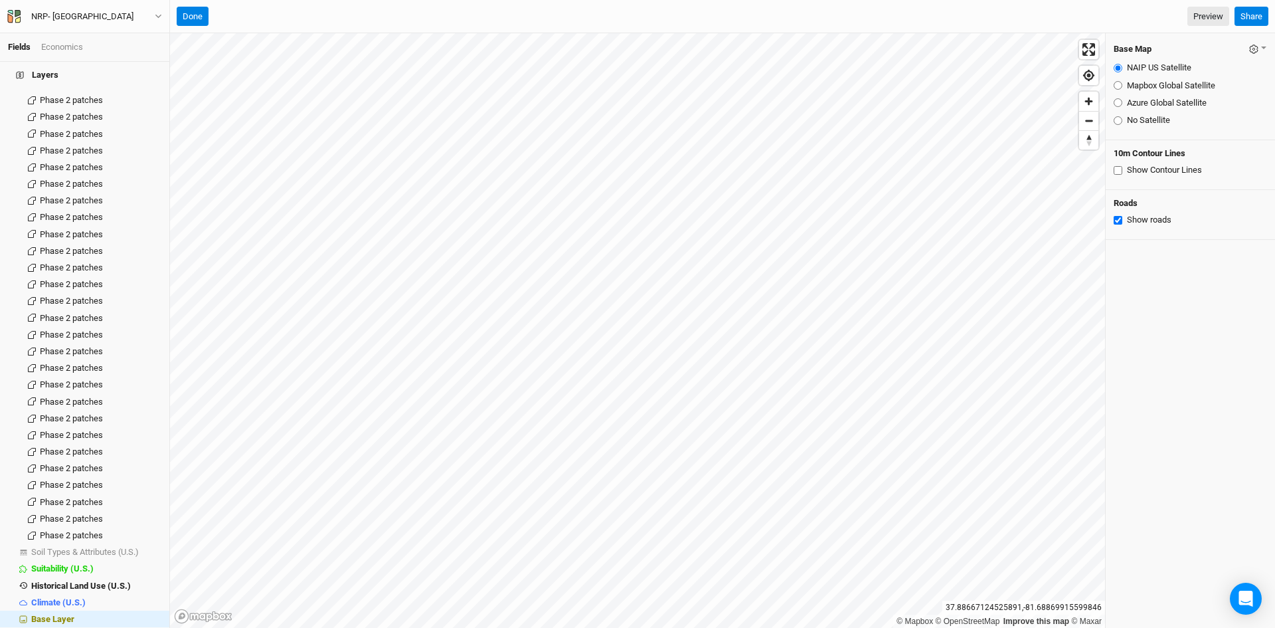
click at [1117, 84] on input "Mapbox Global Satellite" at bounding box center [1118, 85] width 9 height 9
radio input "true"
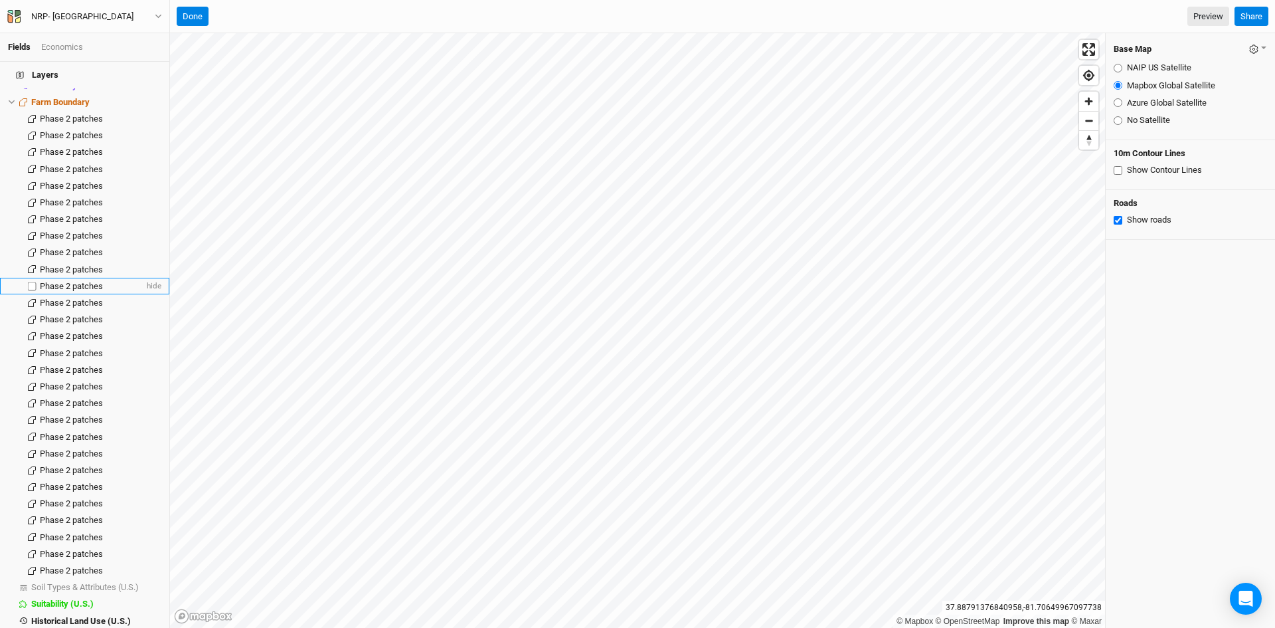
scroll to position [0, 0]
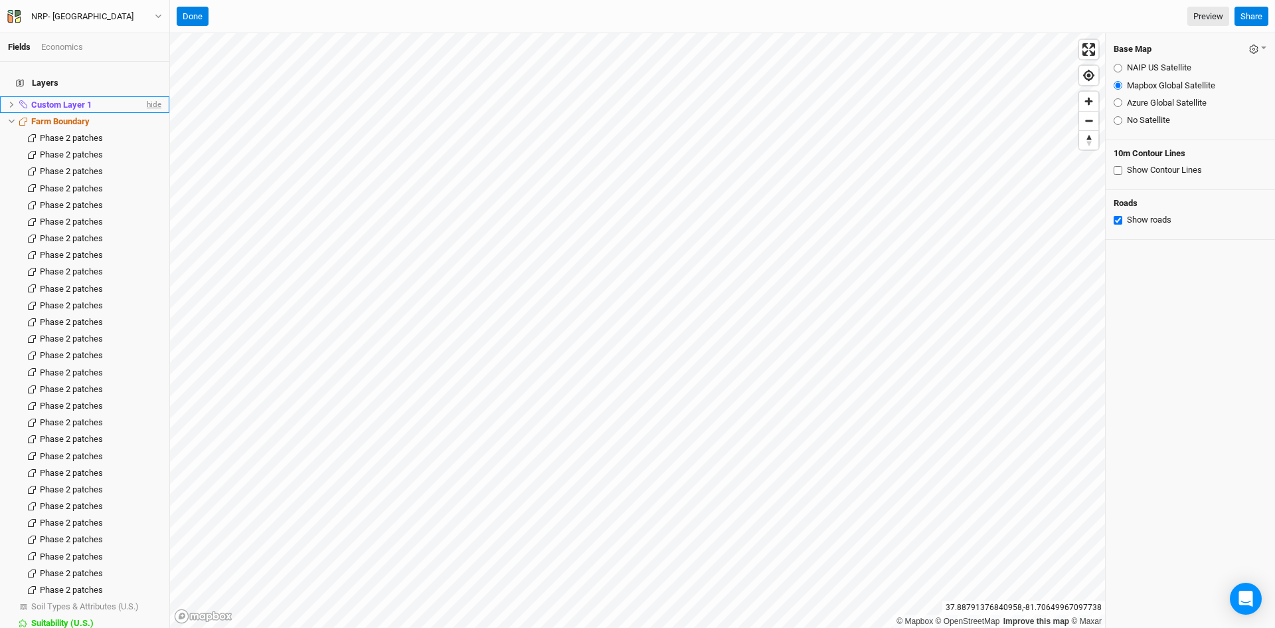
click at [144, 96] on span "hide" at bounding box center [152, 104] width 17 height 17
click at [1120, 100] on input "Azure Global Satellite" at bounding box center [1118, 102] width 9 height 9
radio input "true"
click at [1119, 66] on input "NAIP US Satellite" at bounding box center [1118, 68] width 9 height 9
radio input "true"
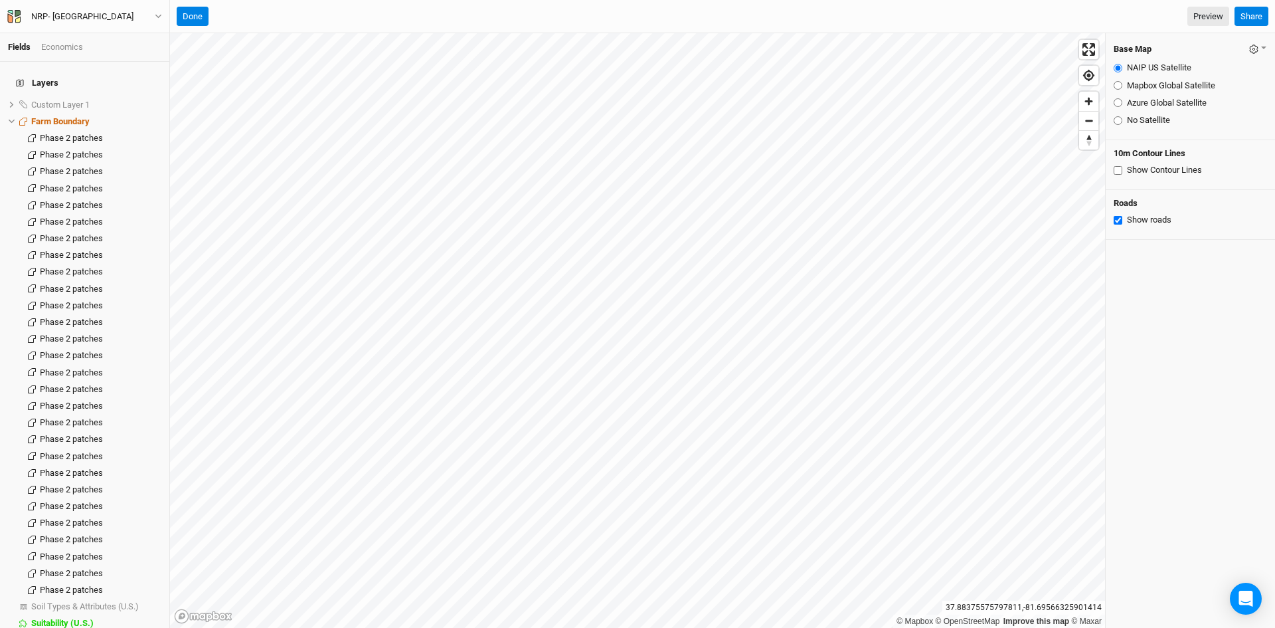
click at [1118, 88] on input "Mapbox Global Satellite" at bounding box center [1118, 85] width 9 height 9
radio input "true"
click at [1117, 104] on input "Azure Global Satellite" at bounding box center [1118, 102] width 9 height 9
radio input "true"
click at [1118, 87] on input "Mapbox Global Satellite" at bounding box center [1118, 85] width 9 height 9
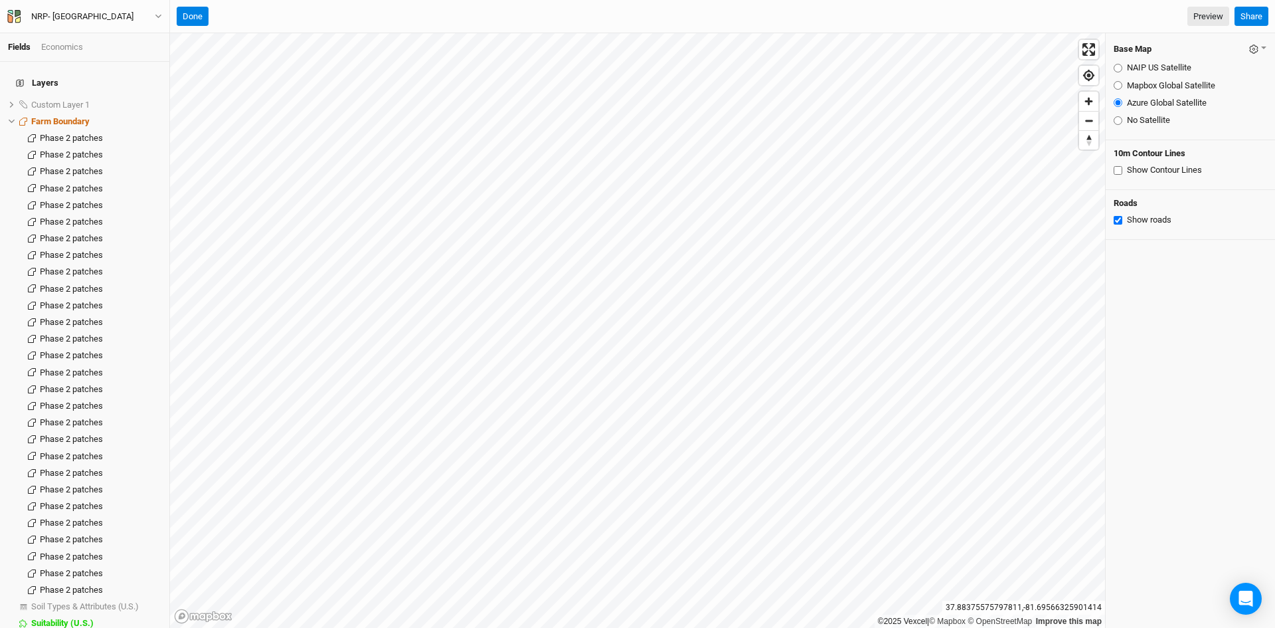
radio input "true"
click at [1119, 101] on input "Azure Global Satellite" at bounding box center [1118, 102] width 9 height 9
radio input "true"
click at [1119, 173] on input "Show Contour Lines" at bounding box center [1118, 170] width 9 height 9
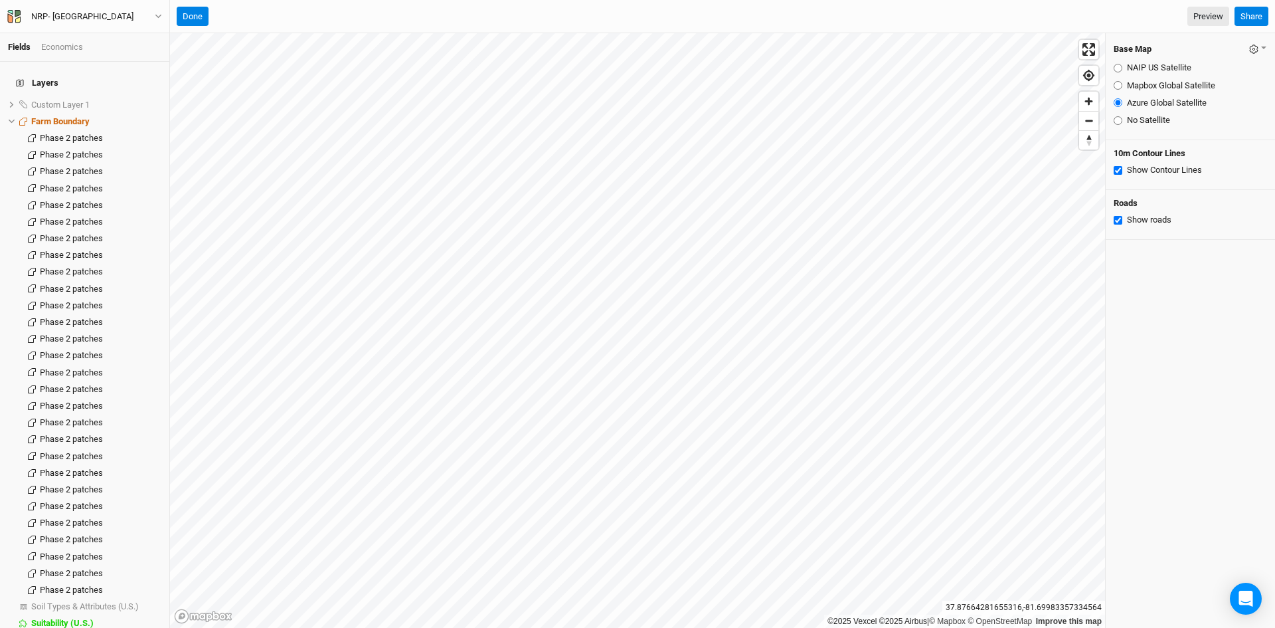
checkbox input "false"
click at [144, 96] on span "show" at bounding box center [150, 104] width 21 height 17
click at [194, 11] on button "Done" at bounding box center [193, 17] width 32 height 20
